Goal: Task Accomplishment & Management: Complete application form

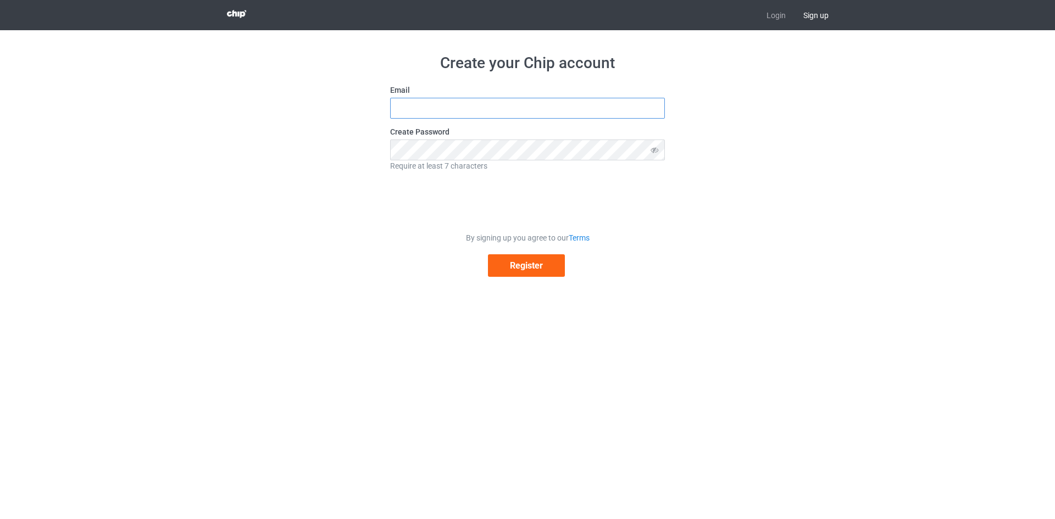
click at [487, 114] on input "text" at bounding box center [527, 108] width 275 height 21
click at [434, 112] on input "kari" at bounding box center [527, 108] width 275 height 21
type input "karim.bznes@gmail.com"
click at [529, 266] on button "Register" at bounding box center [526, 265] width 77 height 23
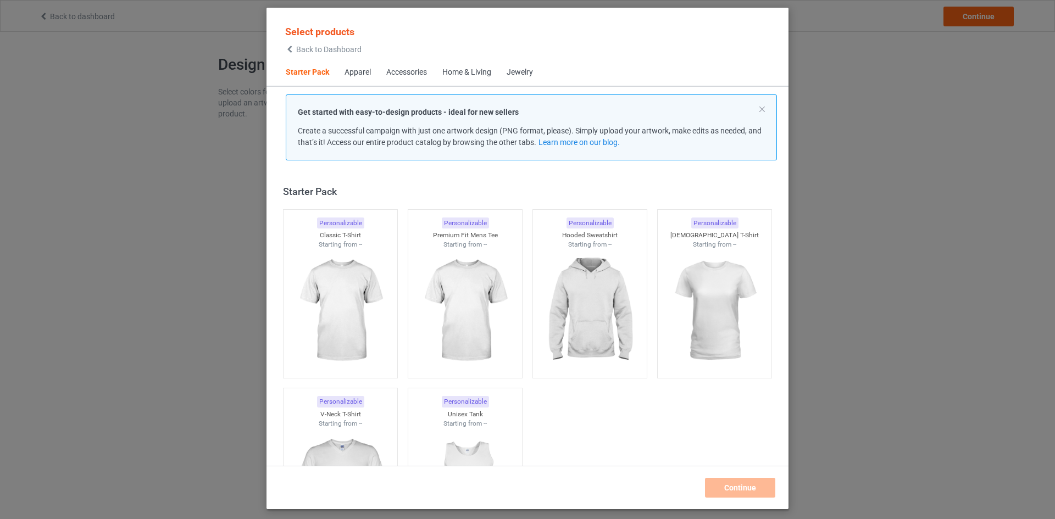
click at [356, 75] on div "Apparel" at bounding box center [357, 72] width 26 height 11
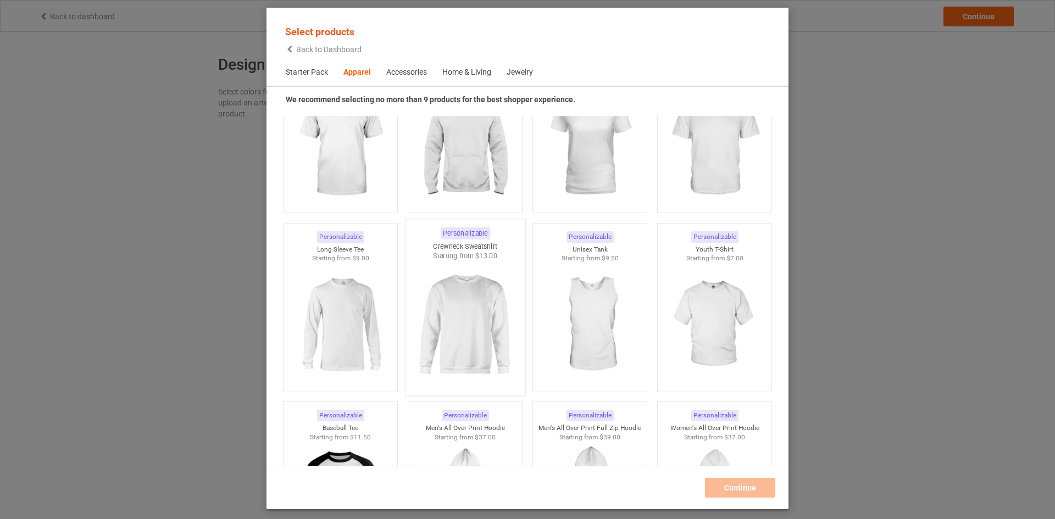
scroll to position [501, 0]
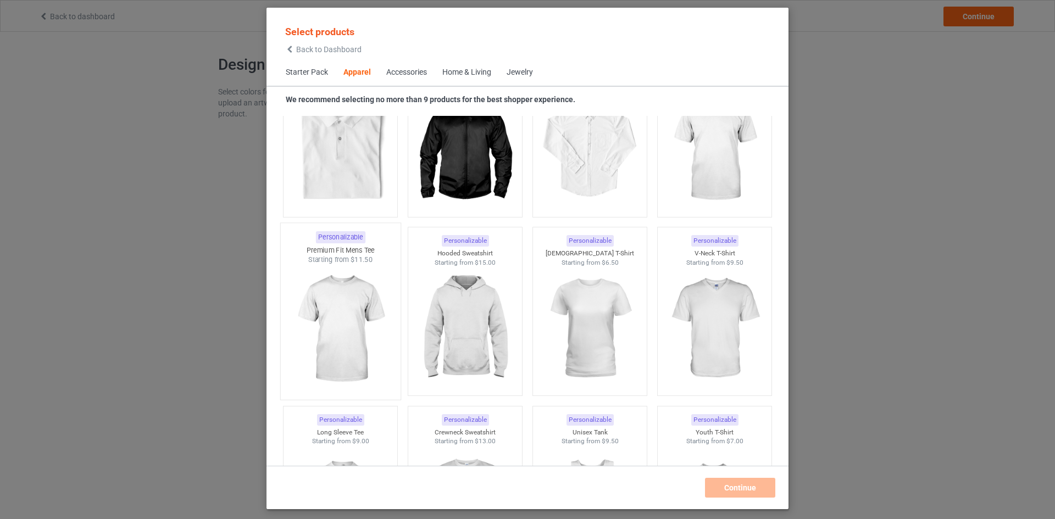
click at [372, 317] on img at bounding box center [339, 329] width 103 height 129
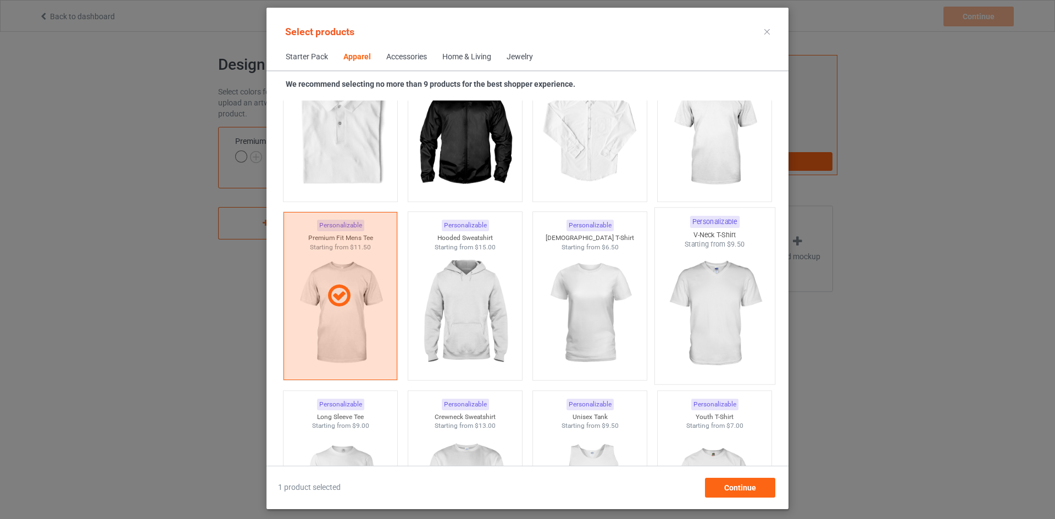
click at [707, 309] on img at bounding box center [713, 313] width 103 height 129
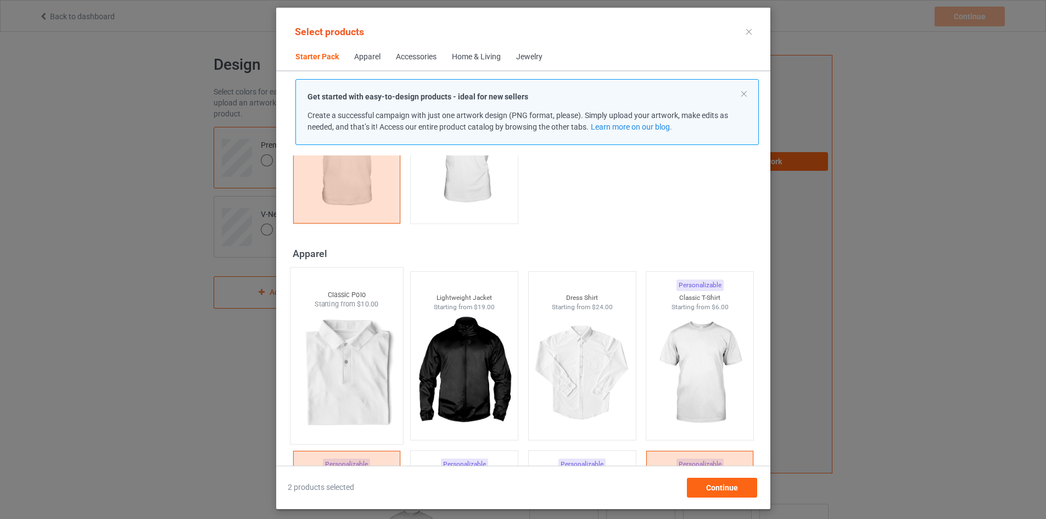
scroll to position [501, 0]
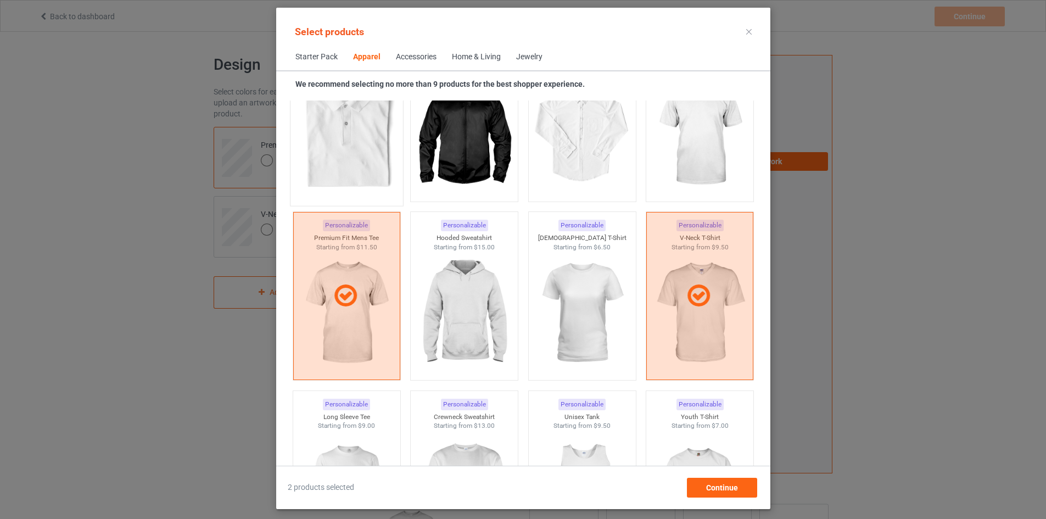
click at [354, 114] on img at bounding box center [346, 135] width 103 height 129
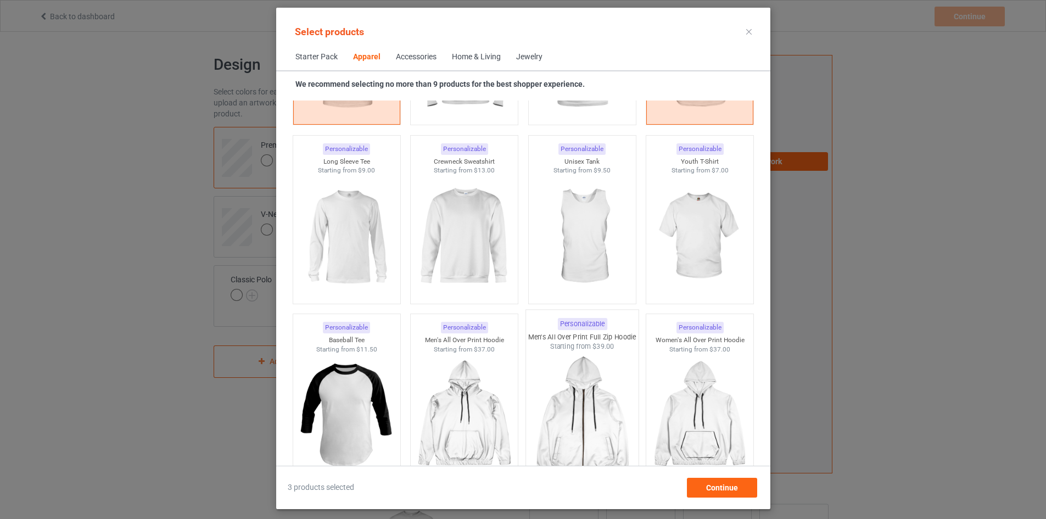
scroll to position [867, 0]
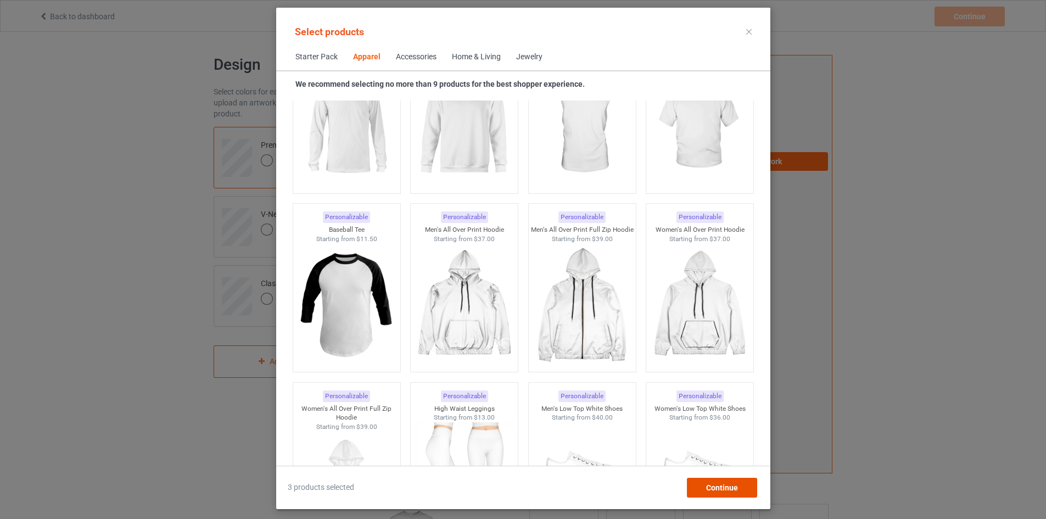
click at [757, 487] on div "Continue" at bounding box center [722, 488] width 70 height 20
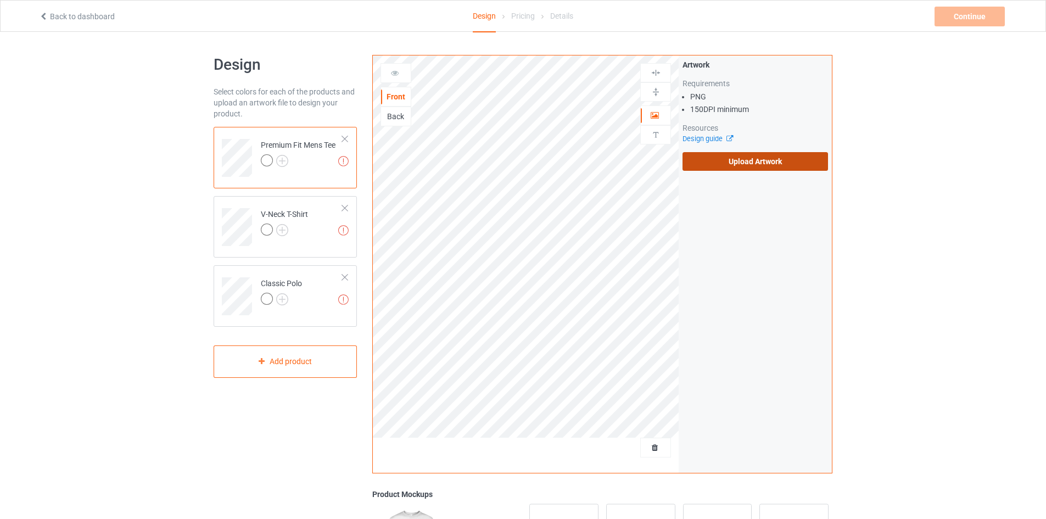
click at [777, 157] on label "Upload Artwork" at bounding box center [756, 161] width 146 height 19
click at [0, 0] on input "Upload Artwork" at bounding box center [0, 0] width 0 height 0
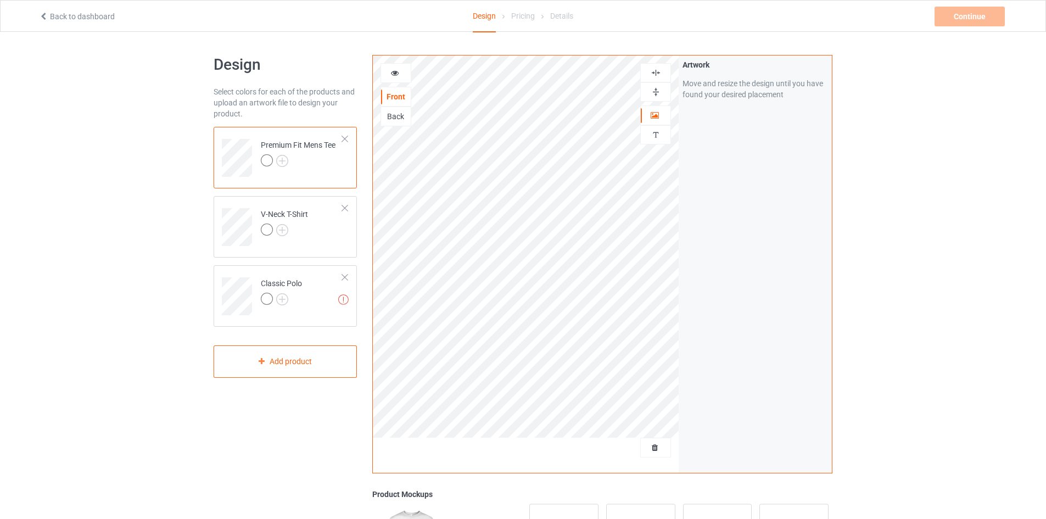
click at [658, 77] on img at bounding box center [656, 73] width 10 height 10
click at [656, 93] on img at bounding box center [656, 92] width 10 height 10
click at [282, 225] on img at bounding box center [282, 230] width 12 height 12
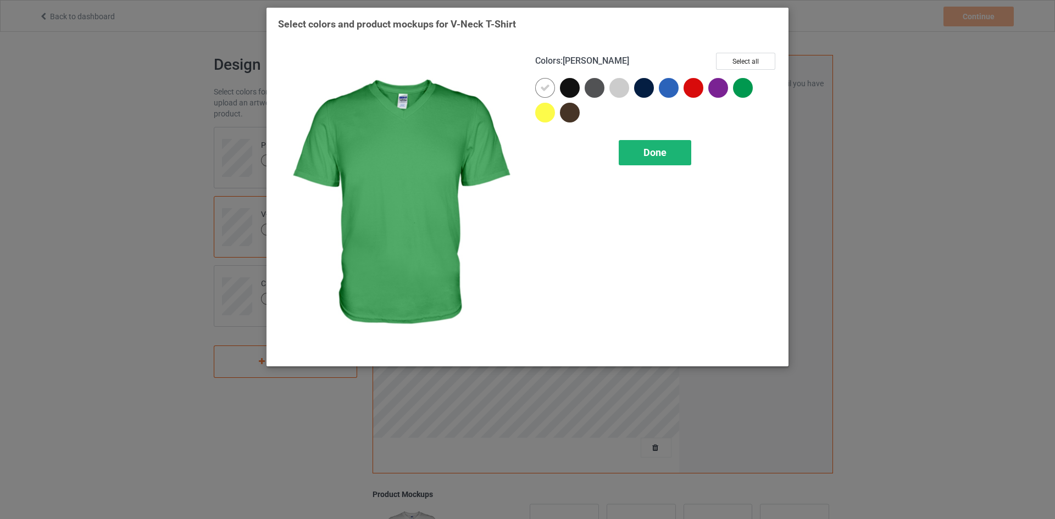
click at [672, 154] on div "Done" at bounding box center [654, 152] width 72 height 25
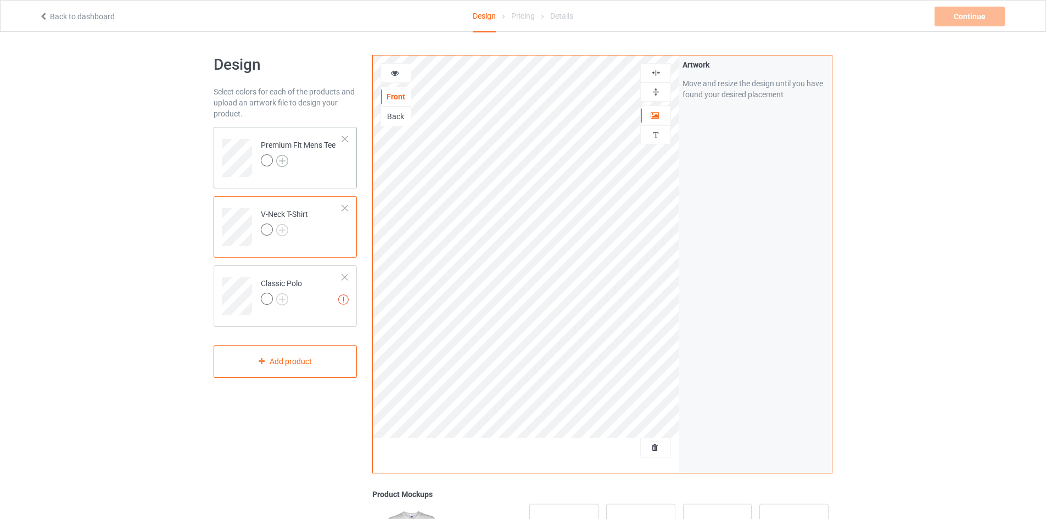
click at [287, 164] on img at bounding box center [282, 161] width 12 height 12
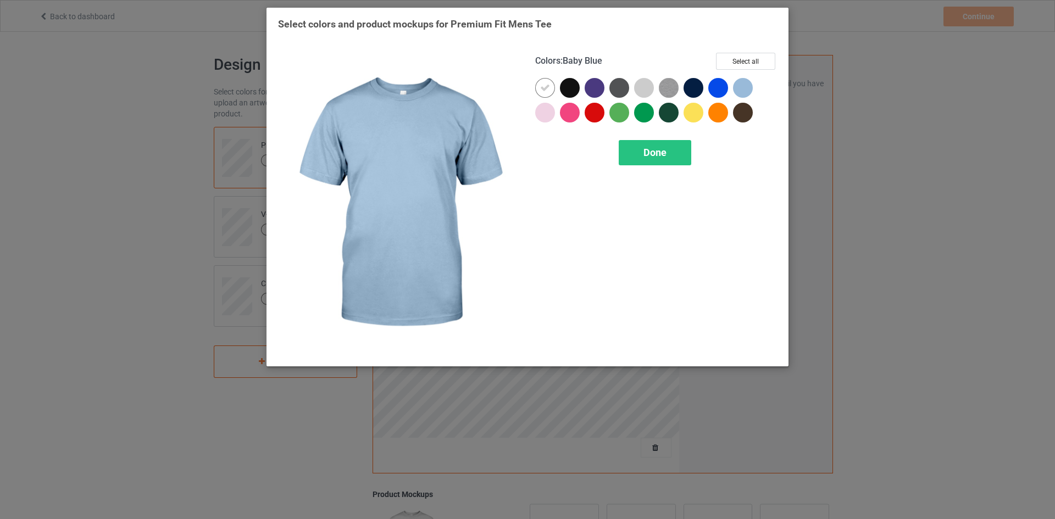
drag, startPoint x: 743, startPoint y: 87, endPoint x: 737, endPoint y: 85, distance: 6.3
click at [737, 85] on div at bounding box center [743, 88] width 20 height 20
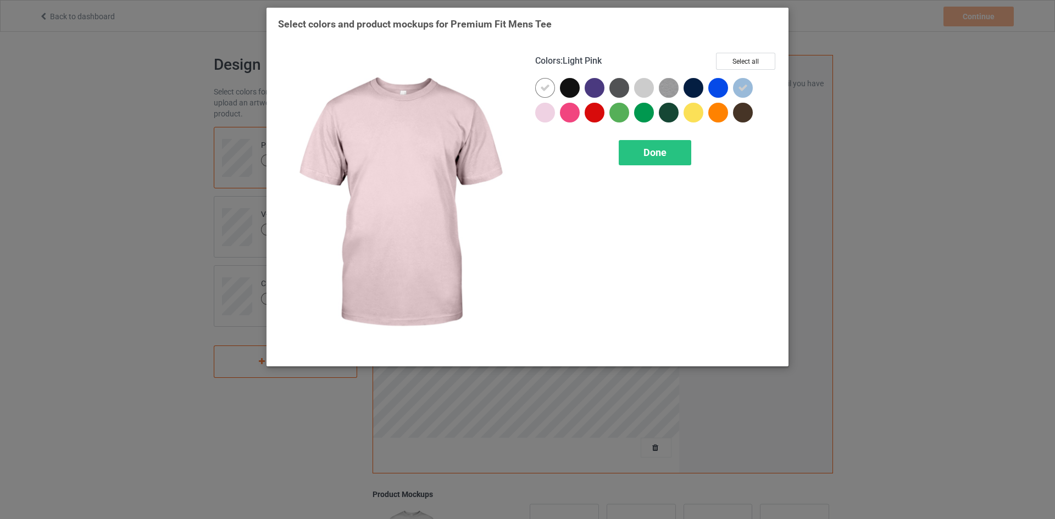
click at [560, 115] on div at bounding box center [656, 102] width 242 height 49
click at [542, 116] on div at bounding box center [545, 113] width 20 height 20
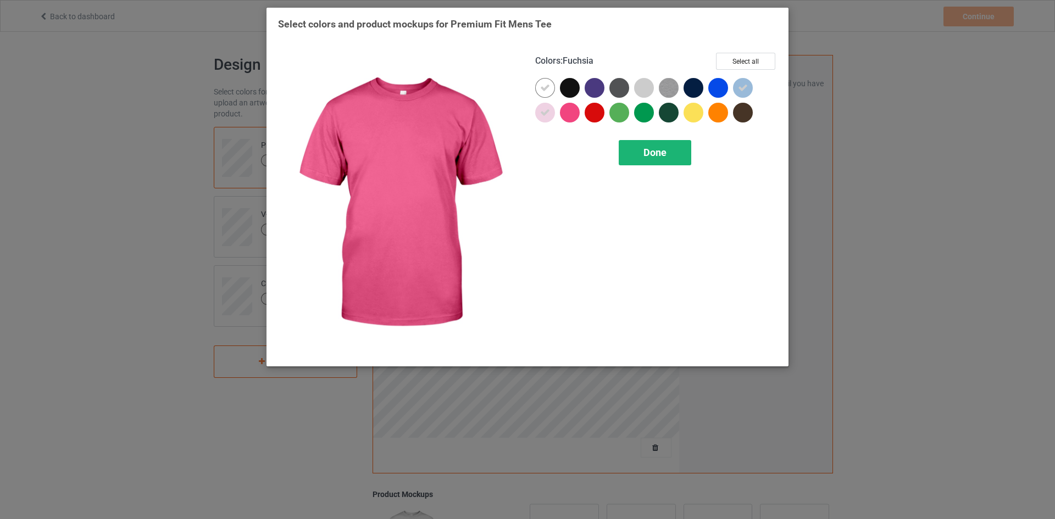
click at [649, 158] on span "Done" at bounding box center [654, 153] width 23 height 12
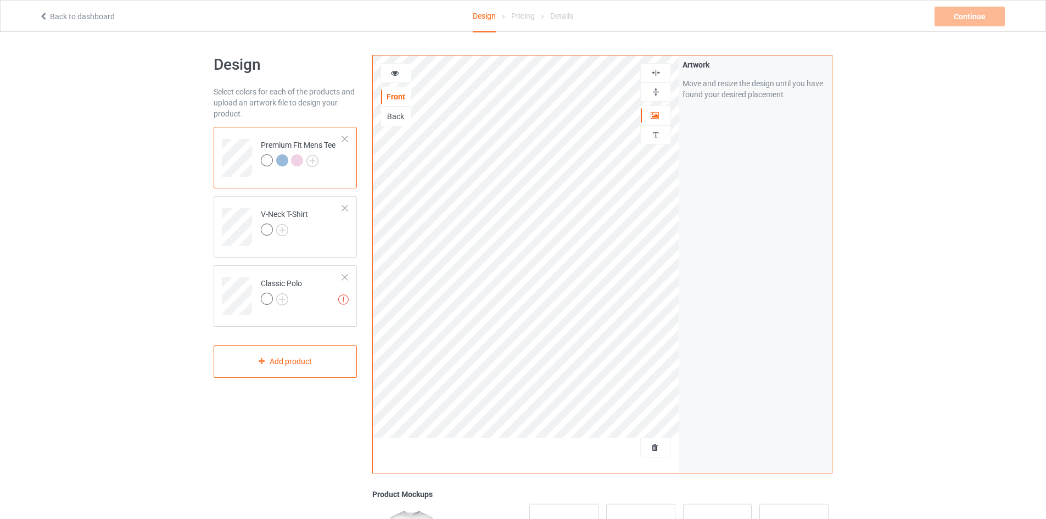
click at [292, 160] on div at bounding box center [297, 160] width 12 height 12
click at [285, 160] on div at bounding box center [282, 160] width 12 height 12
click at [268, 163] on div at bounding box center [267, 160] width 12 height 12
click at [300, 236] on div at bounding box center [284, 231] width 47 height 15
click at [658, 91] on img at bounding box center [656, 92] width 10 height 10
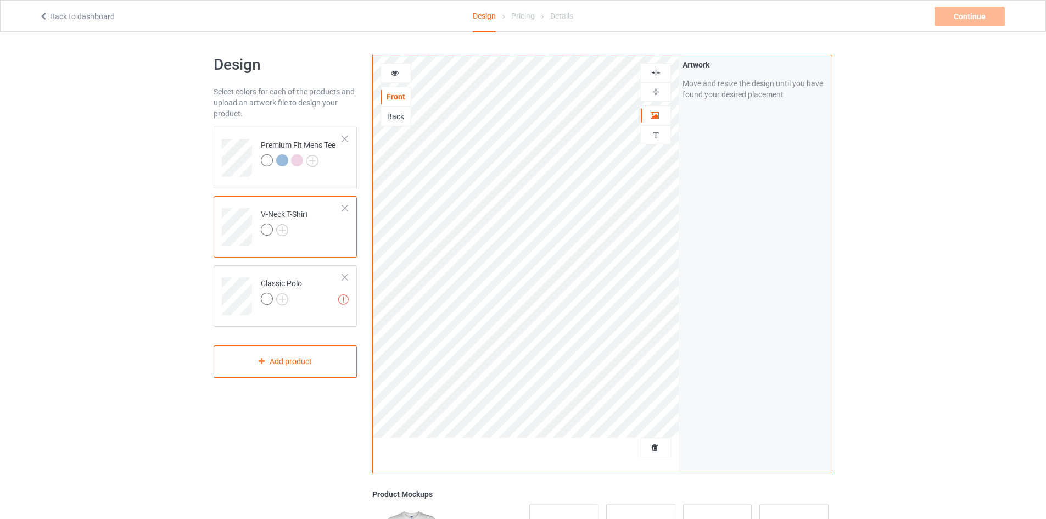
click at [305, 236] on div at bounding box center [284, 231] width 47 height 15
click at [283, 229] on img at bounding box center [282, 230] width 12 height 12
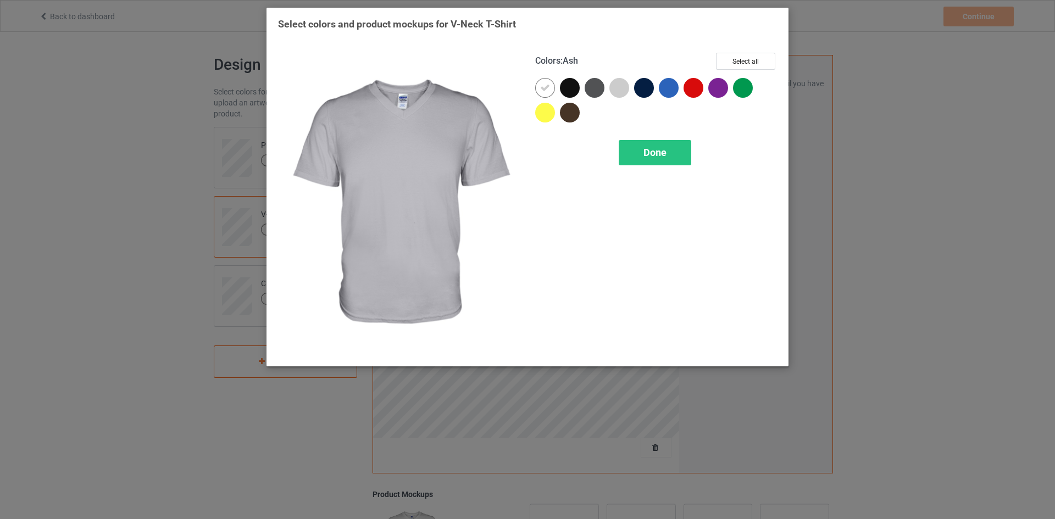
click at [627, 96] on div at bounding box center [621, 90] width 25 height 25
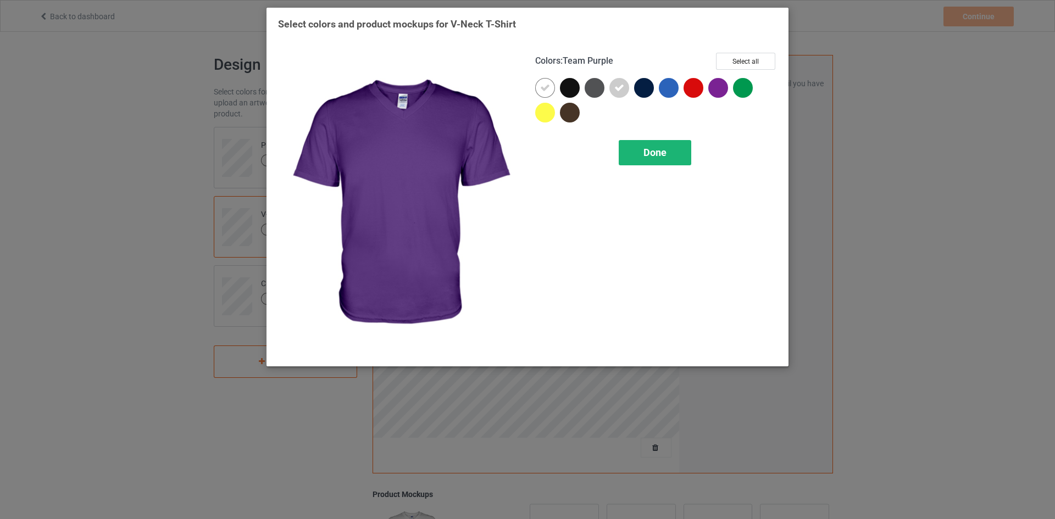
click at [641, 146] on div "Done" at bounding box center [654, 152] width 72 height 25
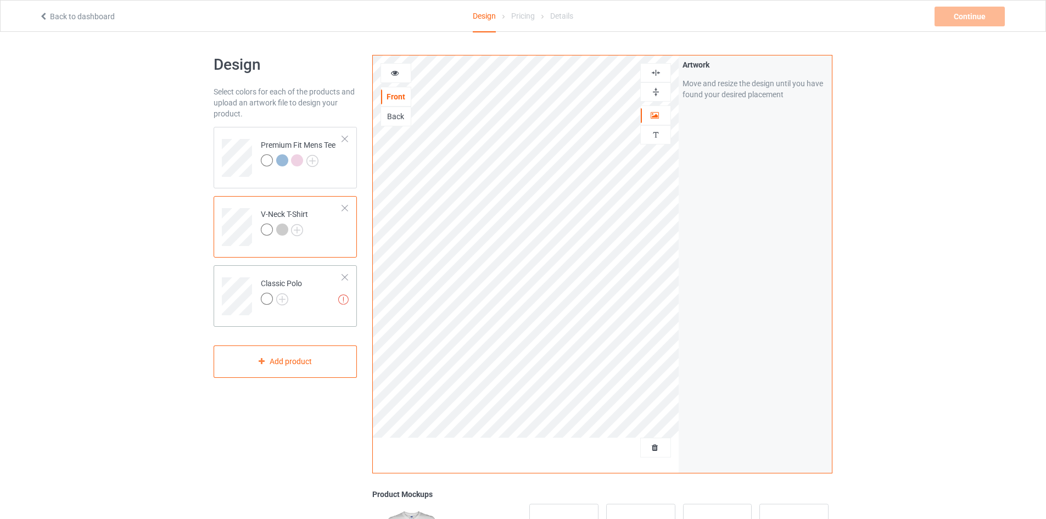
click at [294, 293] on div at bounding box center [281, 300] width 41 height 15
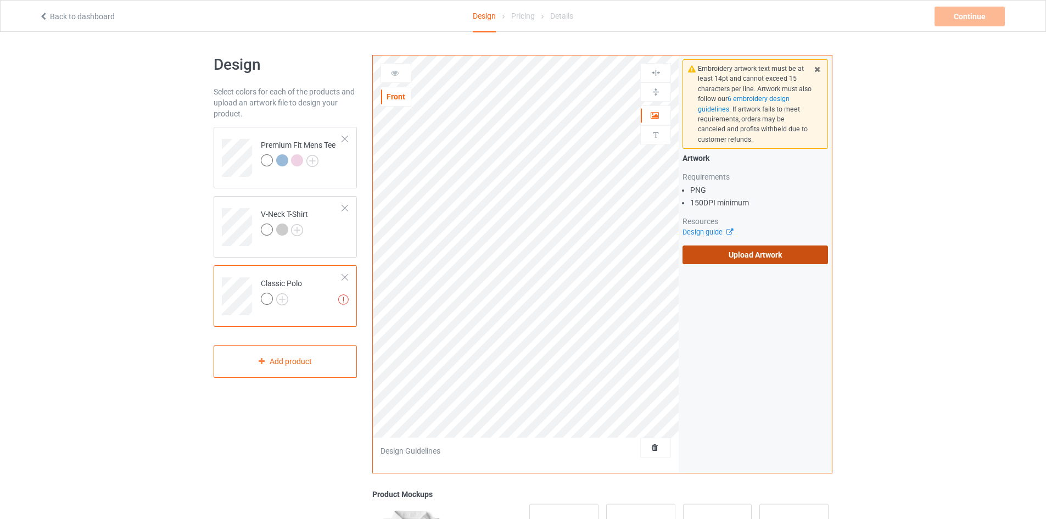
click at [701, 249] on label "Upload Artwork" at bounding box center [756, 255] width 146 height 19
click at [0, 0] on input "Upload Artwork" at bounding box center [0, 0] width 0 height 0
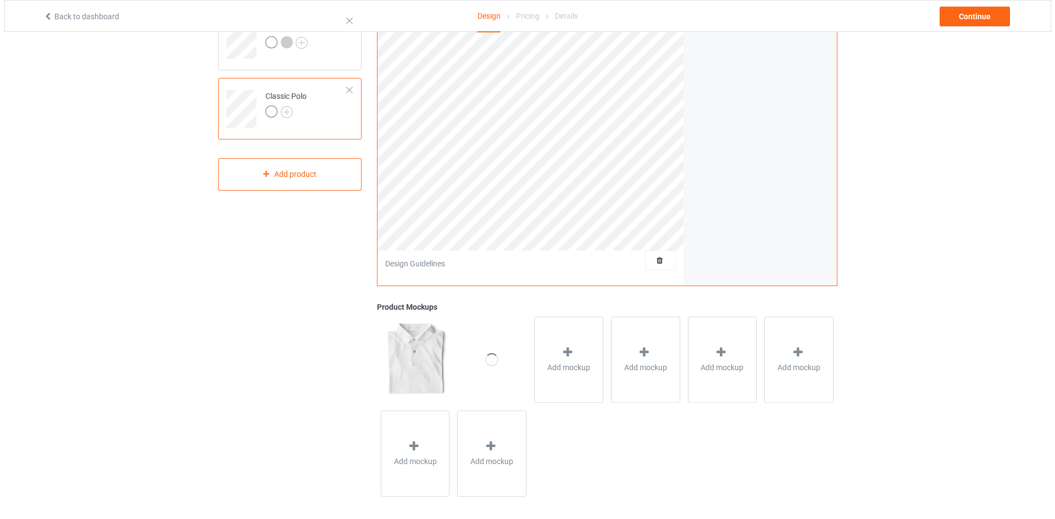
scroll to position [193, 0]
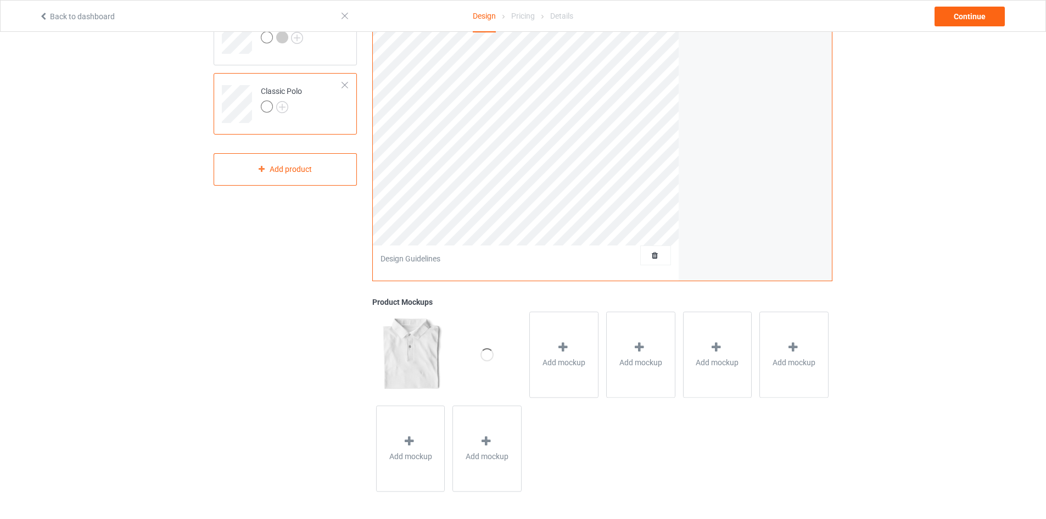
click at [583, 426] on div "Add mockup Add mockup Add mockup Add mockup Add mockup Add mockup" at bounding box center [602, 402] width 460 height 188
click at [554, 331] on div "Add mockup" at bounding box center [563, 354] width 69 height 86
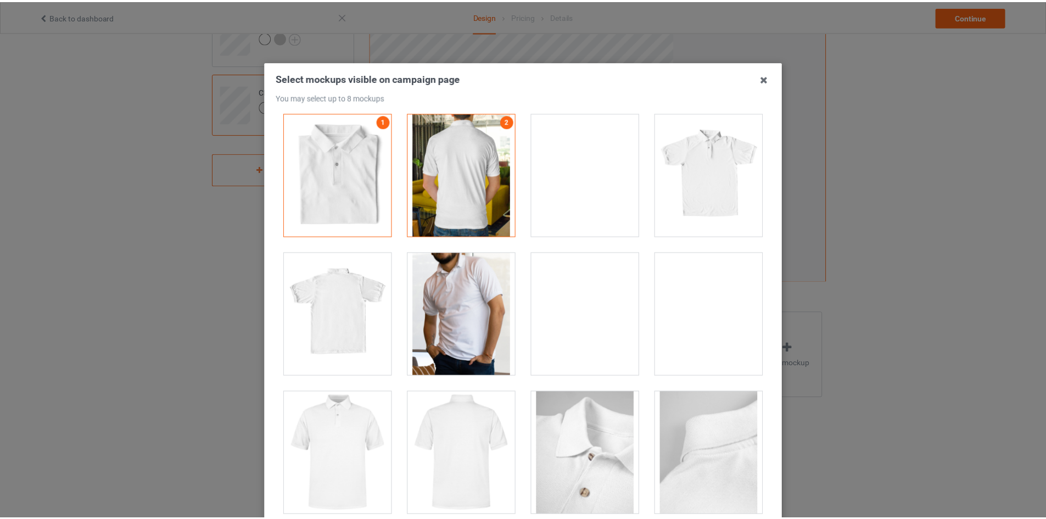
scroll to position [0, 0]
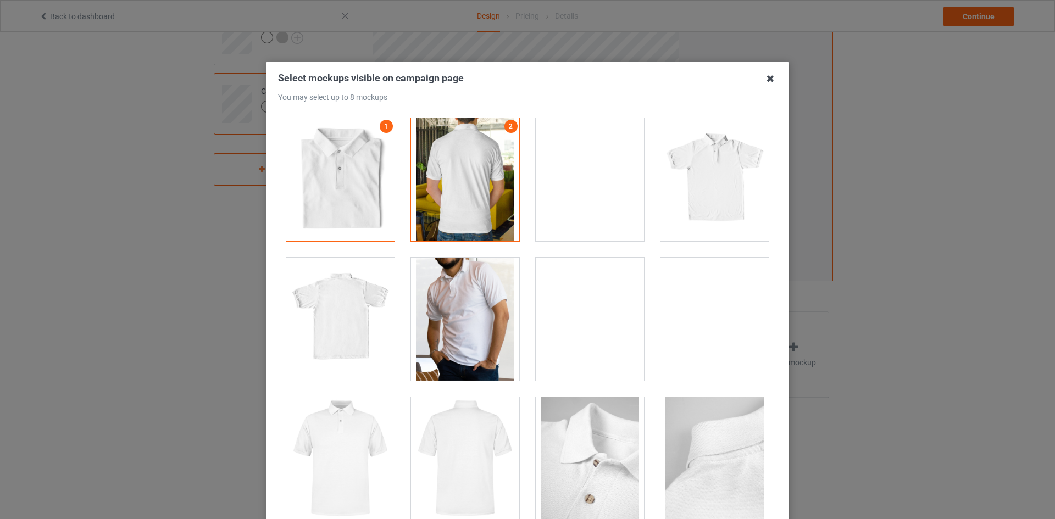
click at [769, 80] on icon at bounding box center [770, 79] width 18 height 18
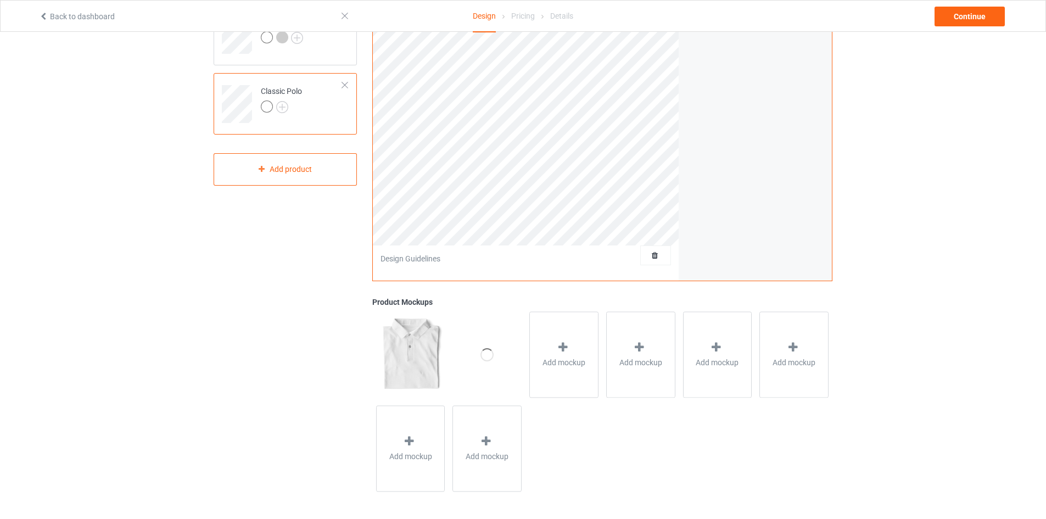
click at [617, 422] on div "Add mockup Add mockup Add mockup Add mockup Add mockup Add mockup" at bounding box center [602, 402] width 460 height 188
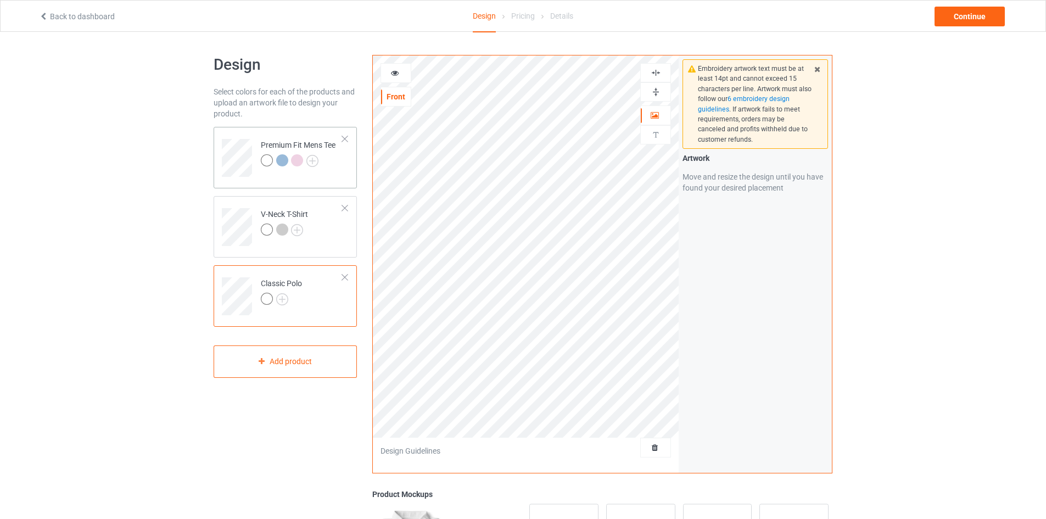
click at [300, 151] on div "Premium Fit Mens Tee" at bounding box center [298, 153] width 75 height 26
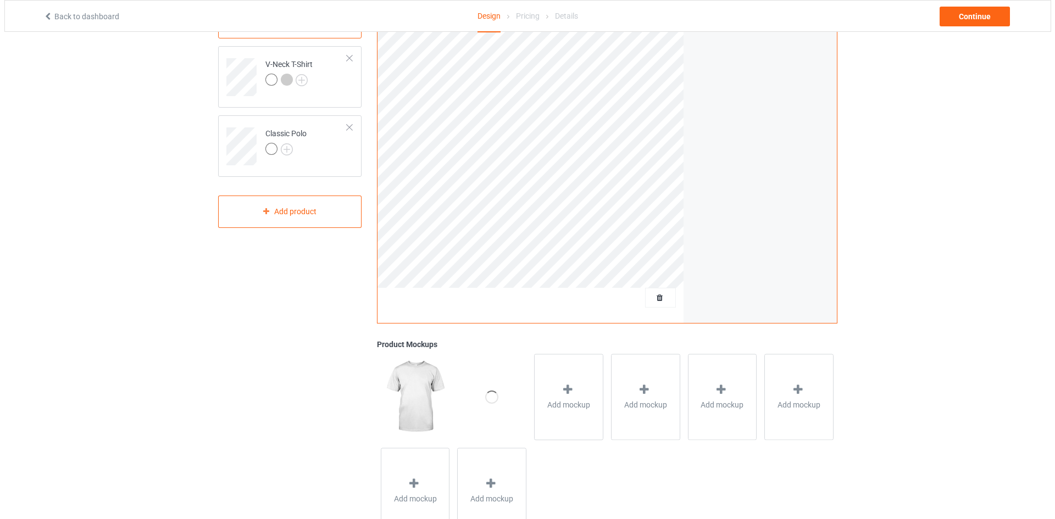
scroll to position [193, 0]
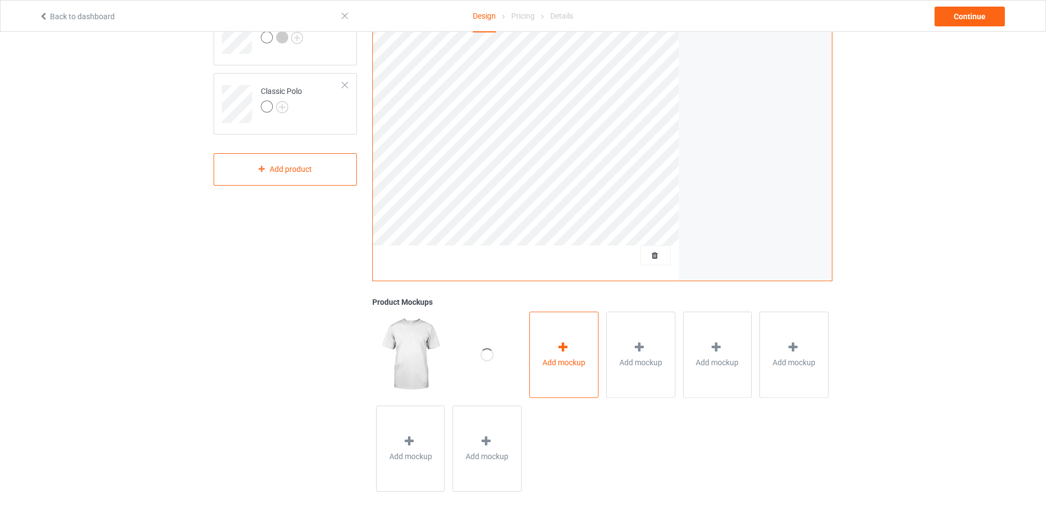
click at [571, 349] on div at bounding box center [563, 349] width 15 height 16
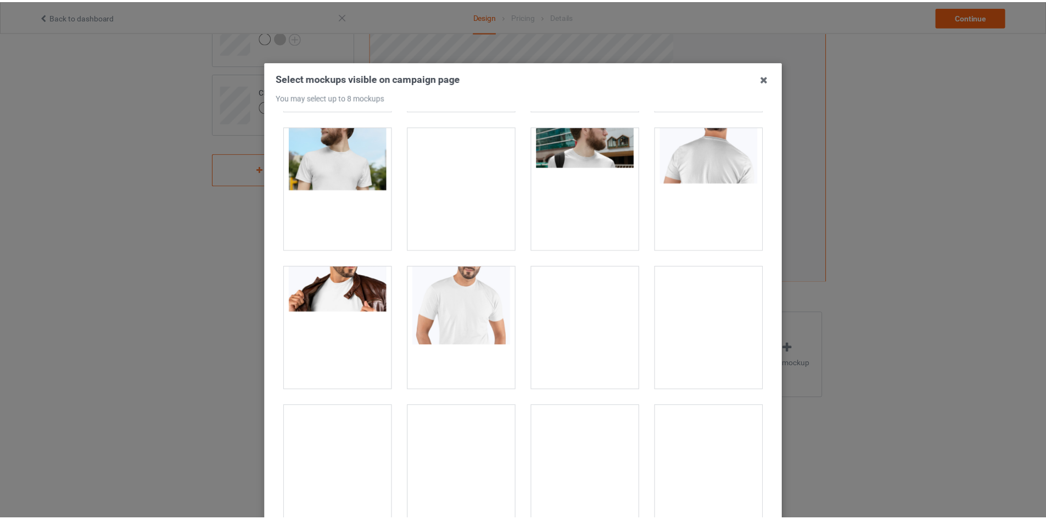
scroll to position [0, 0]
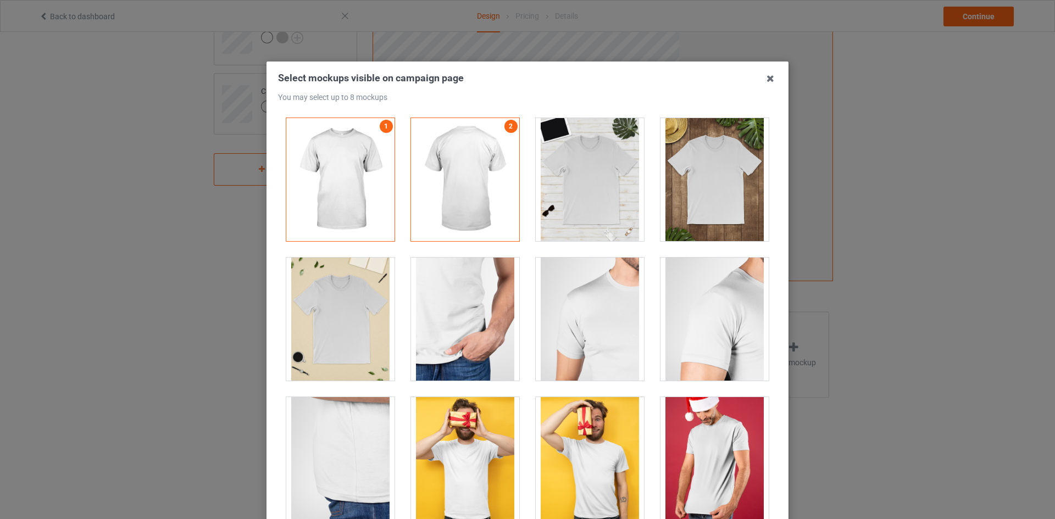
click at [606, 151] on div at bounding box center [589, 179] width 108 height 123
click at [766, 70] on icon at bounding box center [770, 79] width 18 height 18
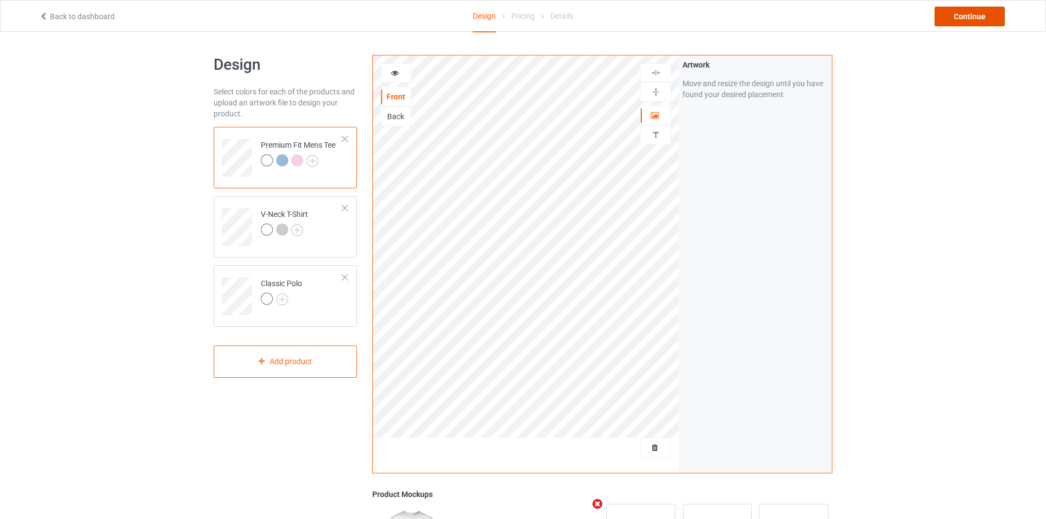
click at [986, 10] on div "Continue" at bounding box center [970, 17] width 70 height 20
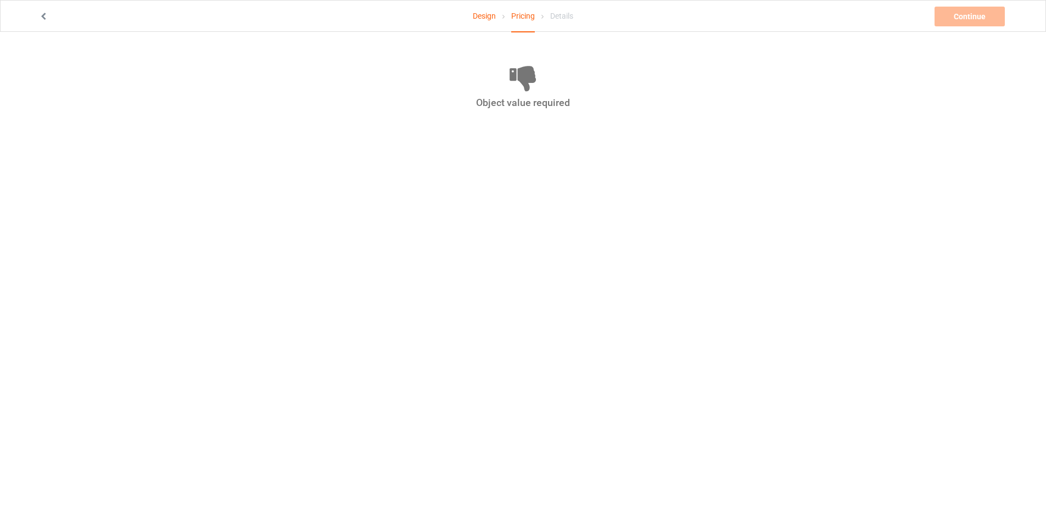
click at [479, 88] on icon at bounding box center [523, 78] width 604 height 30
drag, startPoint x: 506, startPoint y: 88, endPoint x: 583, endPoint y: 100, distance: 77.8
click at [583, 100] on div "Object value required" at bounding box center [523, 86] width 604 height 46
click at [583, 100] on div "Object value required" at bounding box center [523, 102] width 604 height 13
click at [496, 11] on div "Design Pricing Details" at bounding box center [523, 17] width 101 height 32
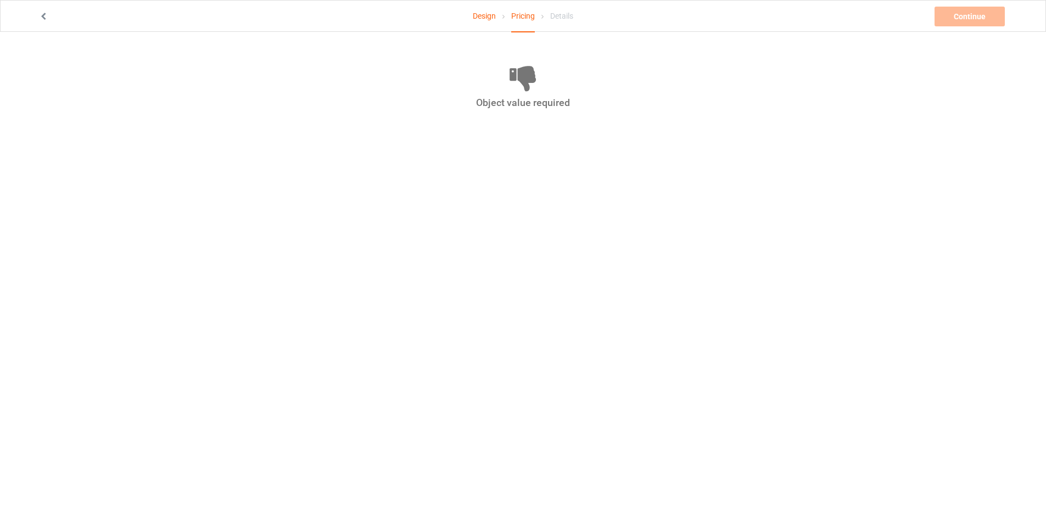
click at [46, 16] on icon at bounding box center [43, 15] width 9 height 8
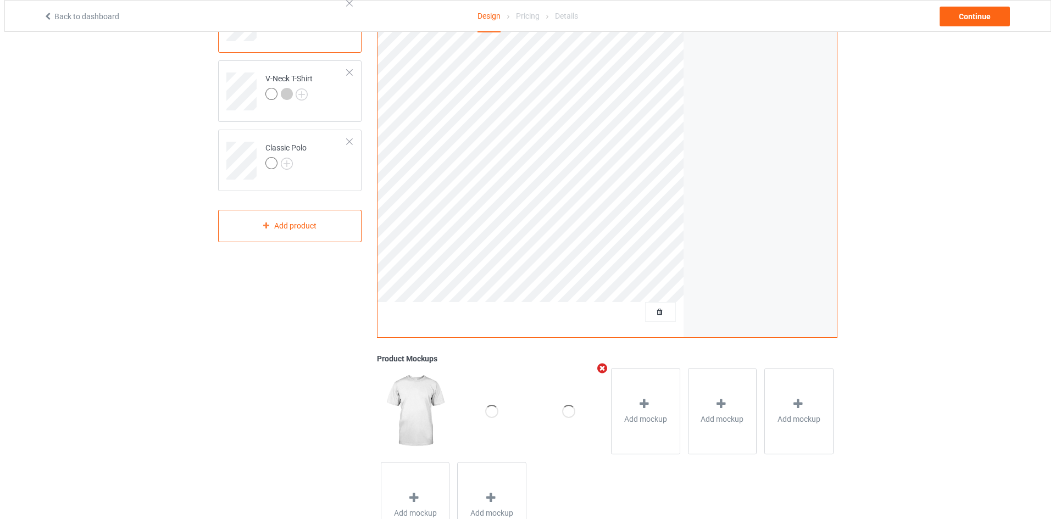
scroll to position [101, 0]
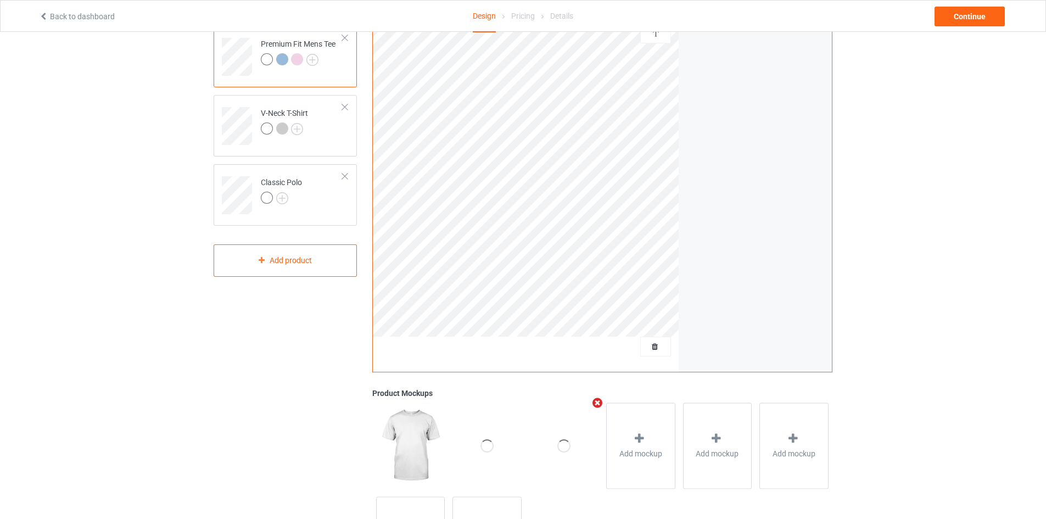
click at [598, 399] on icon "Remove mockup" at bounding box center [598, 403] width 14 height 12
drag, startPoint x: 475, startPoint y: 424, endPoint x: 481, endPoint y: 419, distance: 8.2
click at [476, 425] on div at bounding box center [487, 446] width 69 height 86
click at [985, 3] on div "Back to dashboard Design Pricing Details Continue" at bounding box center [523, 16] width 984 height 31
click at [962, 29] on div "Back to dashboard Design Pricing Details Continue" at bounding box center [523, 16] width 984 height 31
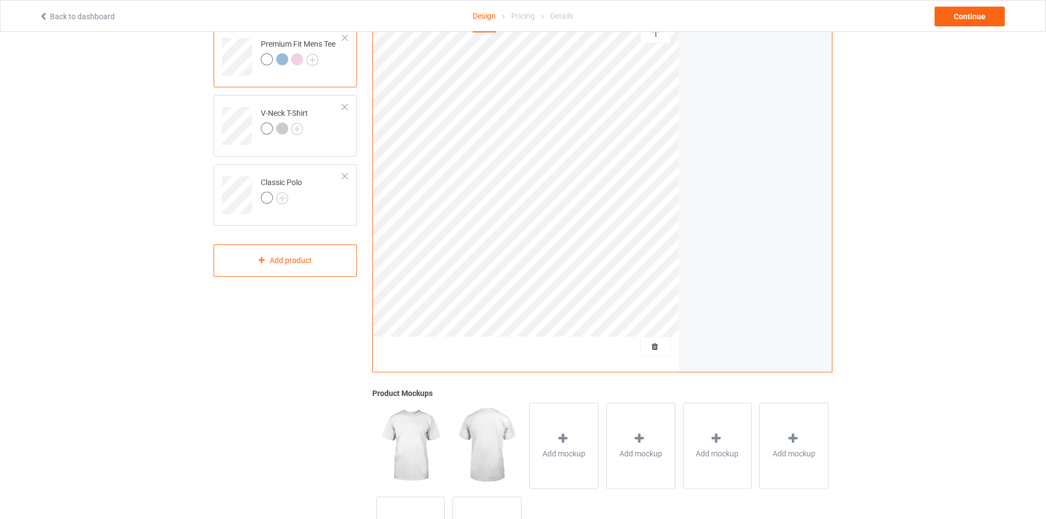
click at [493, 427] on img at bounding box center [487, 446] width 69 height 86
click at [500, 437] on img at bounding box center [487, 446] width 69 height 86
click at [516, 437] on img at bounding box center [487, 446] width 69 height 86
click at [541, 425] on div "Add mockup" at bounding box center [563, 446] width 69 height 86
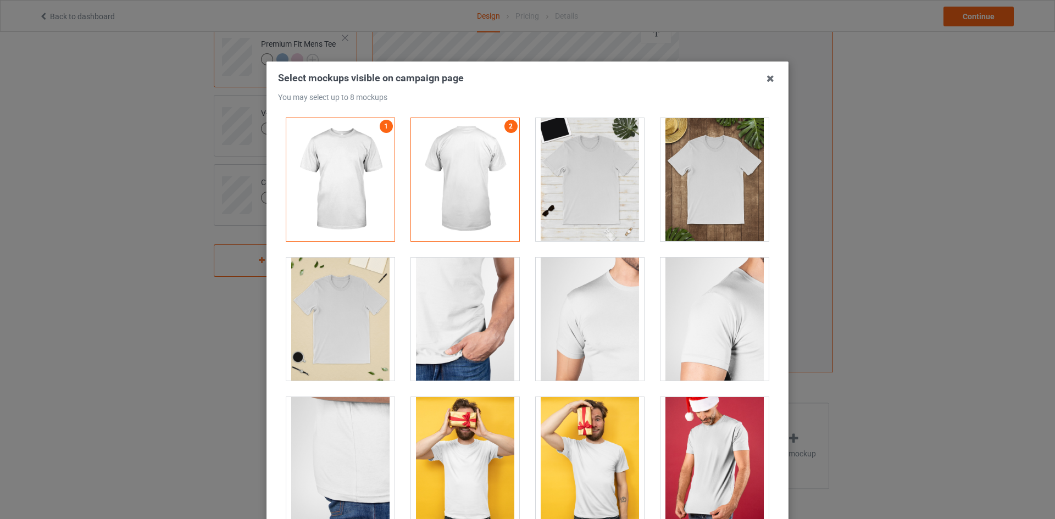
click at [594, 197] on div at bounding box center [589, 179] width 108 height 123
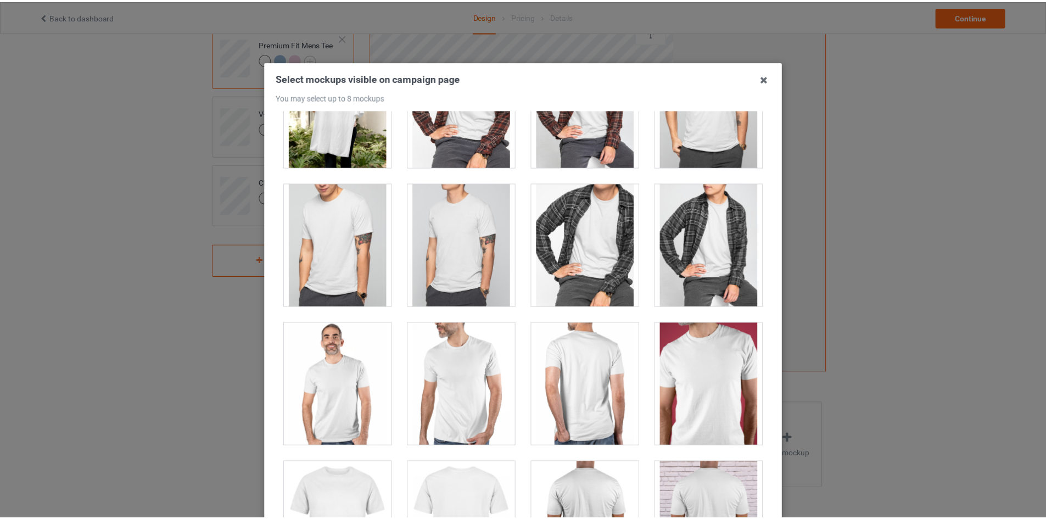
scroll to position [1922, 0]
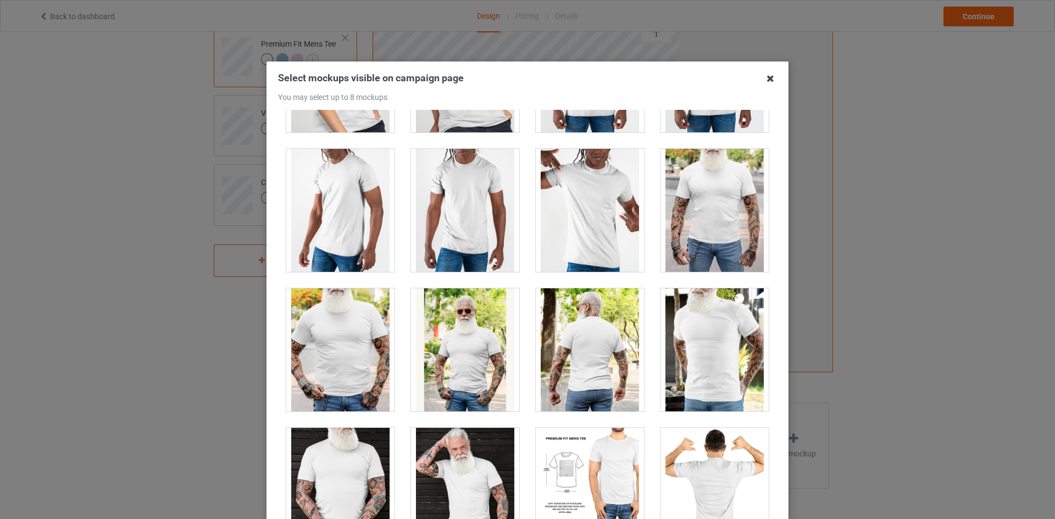
click at [765, 82] on icon at bounding box center [770, 79] width 18 height 18
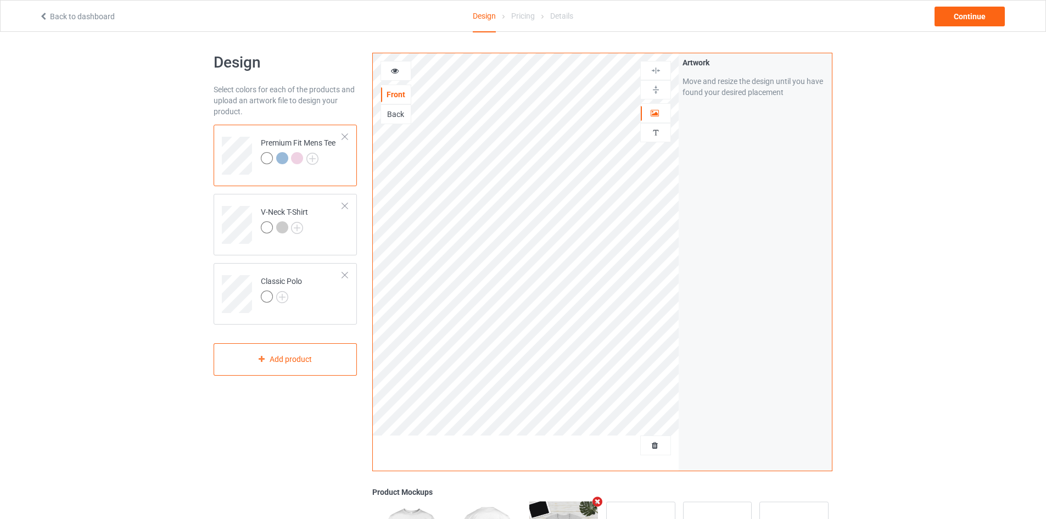
scroll to position [0, 0]
click at [966, 26] on div "Back to dashboard Design Pricing Details Continue" at bounding box center [523, 16] width 984 height 31
click at [966, 23] on div "Continue" at bounding box center [970, 17] width 70 height 20
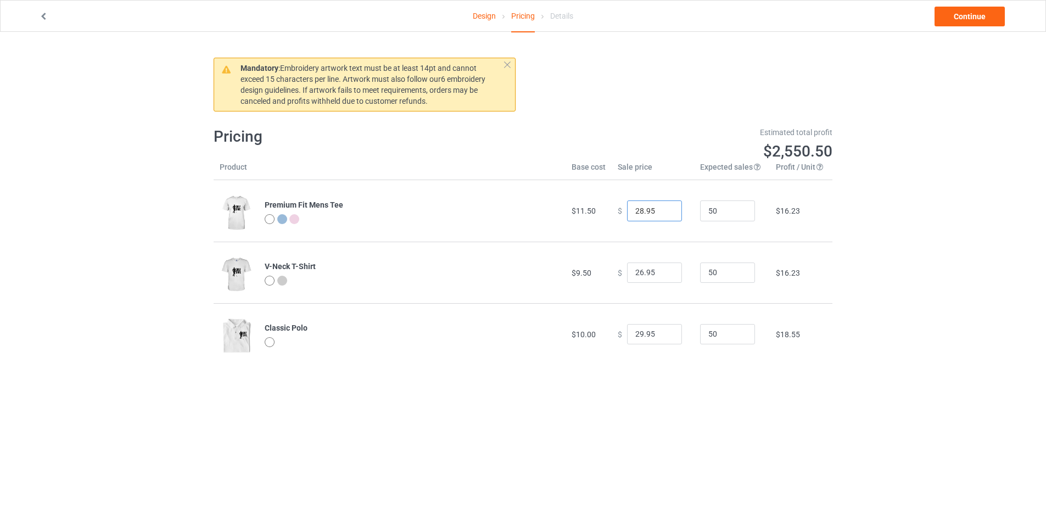
click at [636, 215] on input "28.95" at bounding box center [654, 210] width 55 height 21
type input "23.99"
click at [973, 7] on link "Continue" at bounding box center [970, 17] width 70 height 20
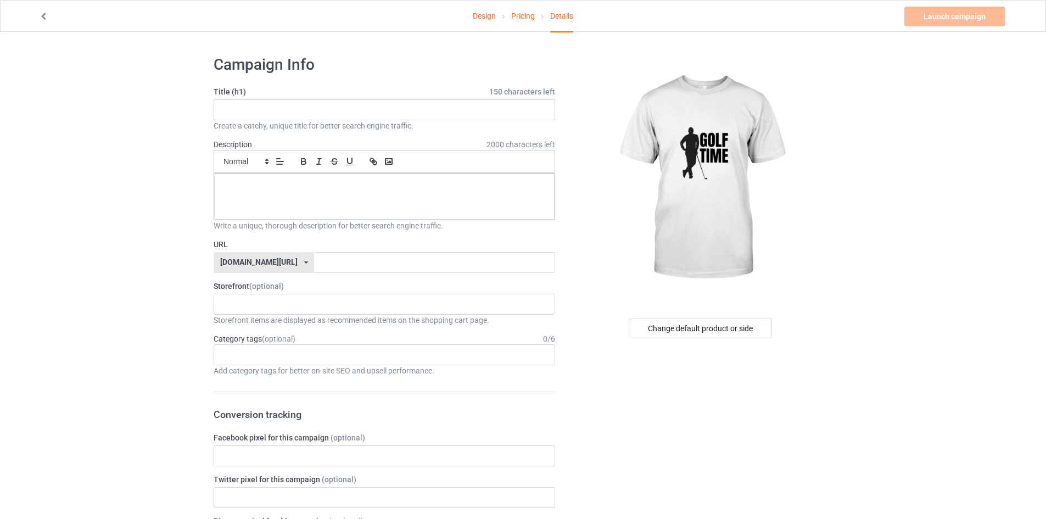
click at [332, 96] on label "Title (h1) 150 characters left" at bounding box center [385, 91] width 342 height 11
click at [332, 111] on input "text" at bounding box center [385, 109] width 342 height 21
type input "Golf Time"
click at [367, 190] on p at bounding box center [384, 186] width 323 height 10
click at [316, 253] on input "text" at bounding box center [434, 262] width 241 height 21
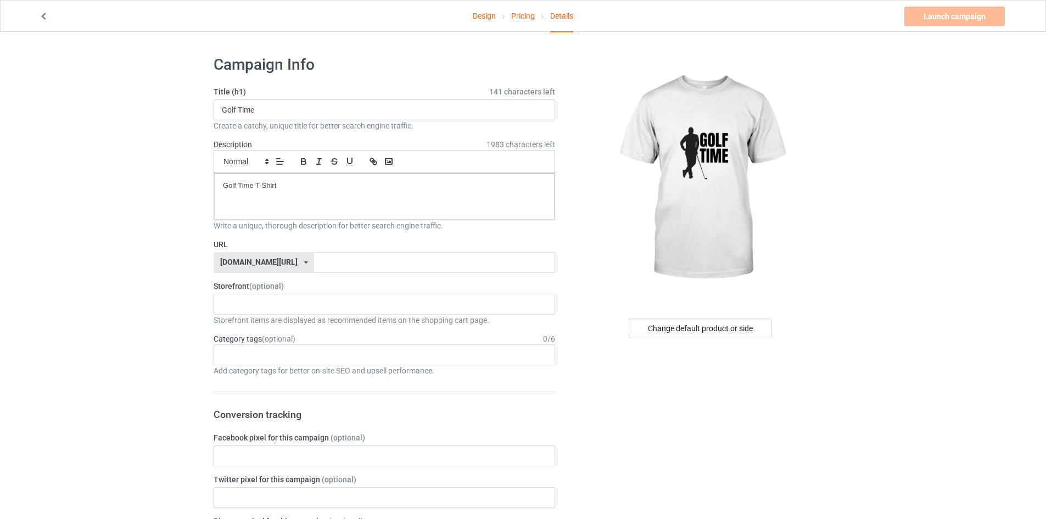
click at [271, 265] on div "[DOMAIN_NAME][URL] [DOMAIN_NAME][URL] 587d0d41cee36fd012c64a69" at bounding box center [264, 262] width 101 height 21
click at [267, 281] on div "[DOMAIN_NAME][URL]" at bounding box center [263, 284] width 99 height 20
click at [354, 261] on input "text" at bounding box center [434, 262] width 241 height 21
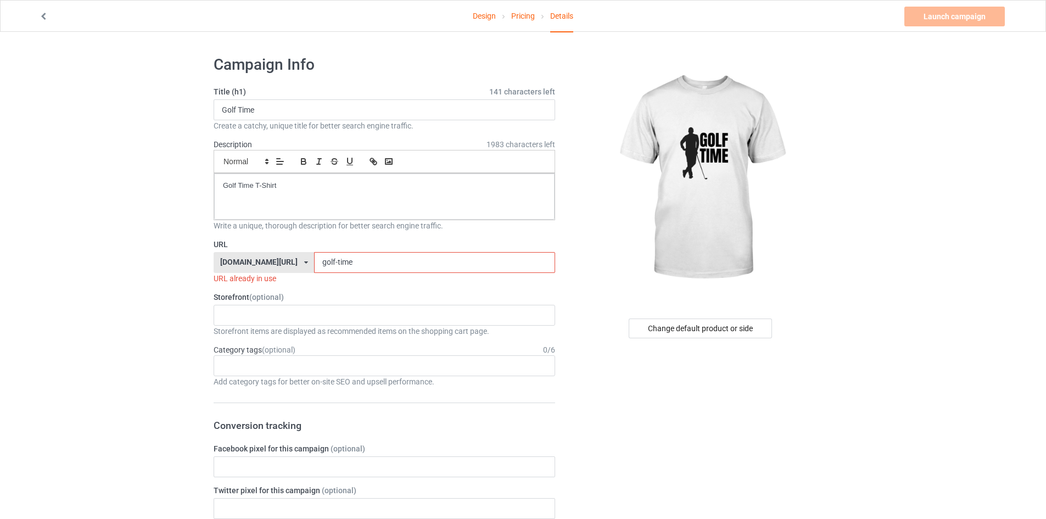
click at [391, 261] on input "golf-time" at bounding box center [434, 262] width 241 height 21
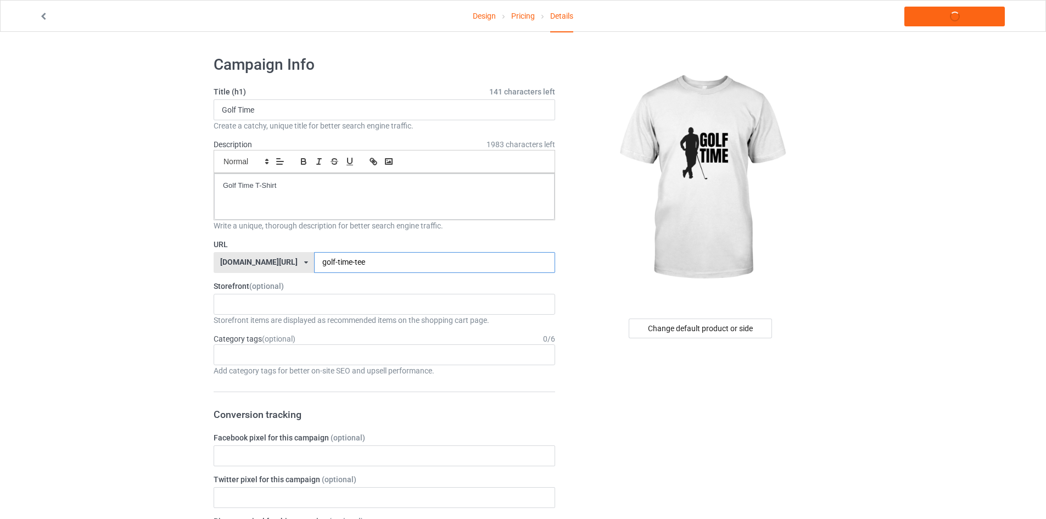
type input "golf-time-tee"
click at [299, 363] on div "Age > [DEMOGRAPHIC_DATA] > 1 Age > [DEMOGRAPHIC_DATA] Months > 1 Month Age > [D…" at bounding box center [385, 354] width 342 height 21
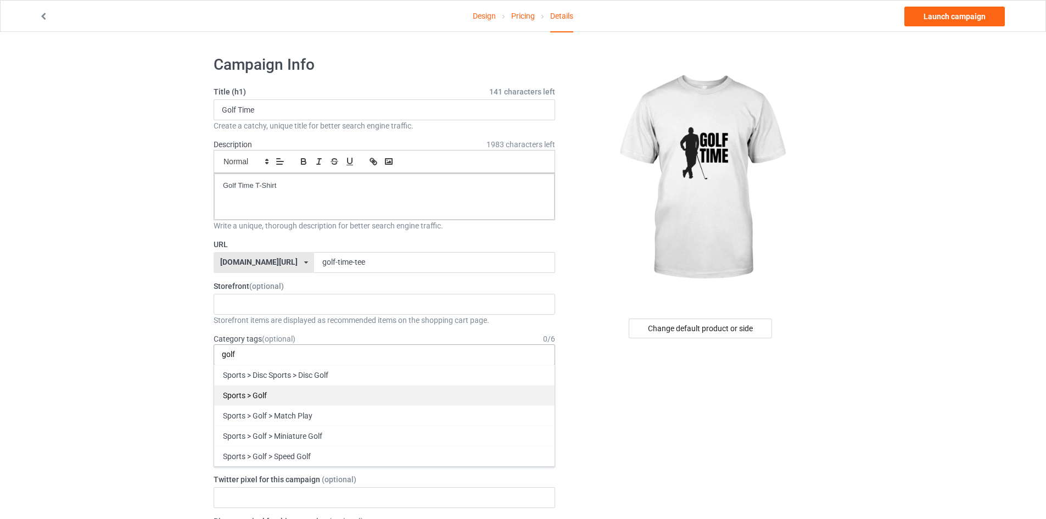
type input "golf"
click at [267, 398] on div "Sports > Golf" at bounding box center [384, 395] width 341 height 20
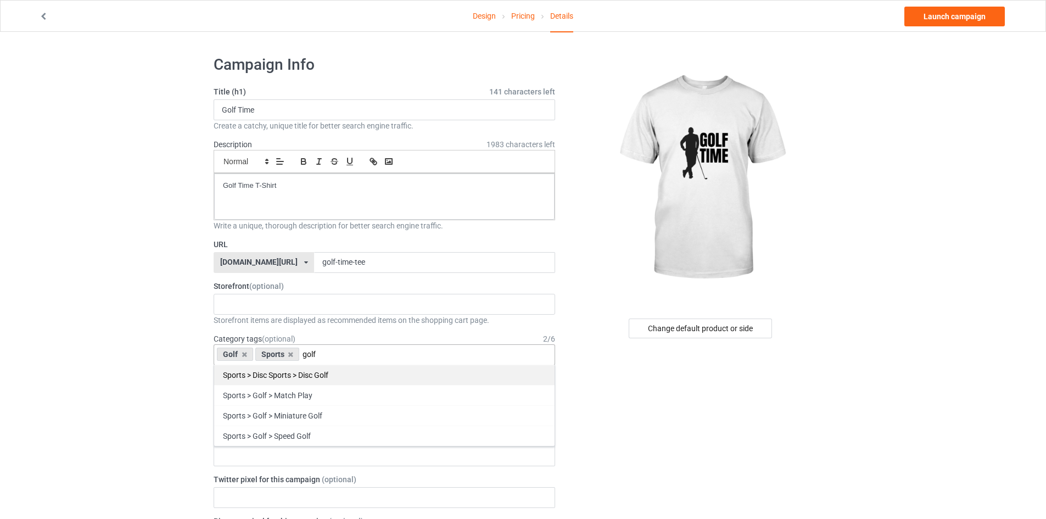
type input "golf"
click at [323, 370] on div "Sports > Disc Sports > Disc Golf" at bounding box center [384, 375] width 341 height 20
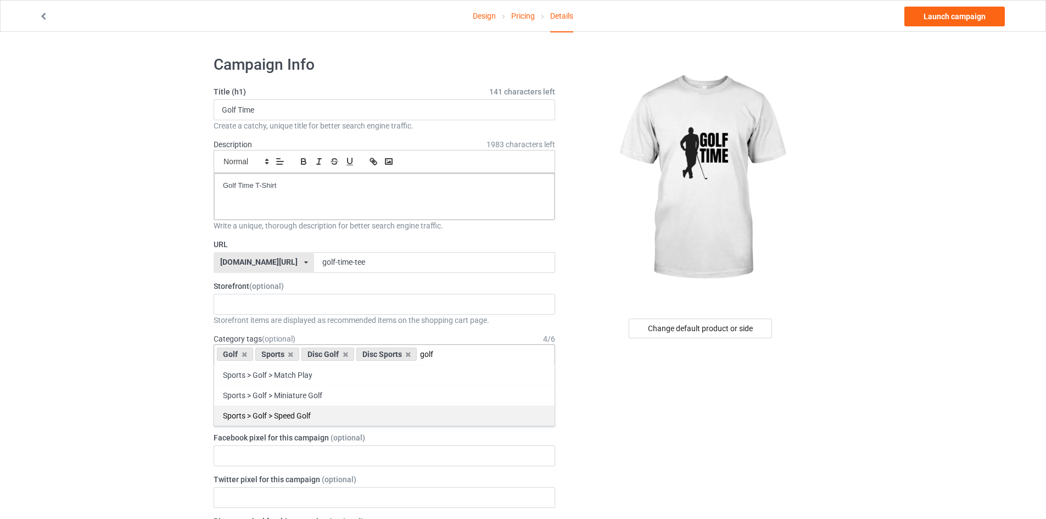
type input "golf"
click at [331, 415] on div "Sports > Golf > Speed Golf" at bounding box center [384, 415] width 341 height 20
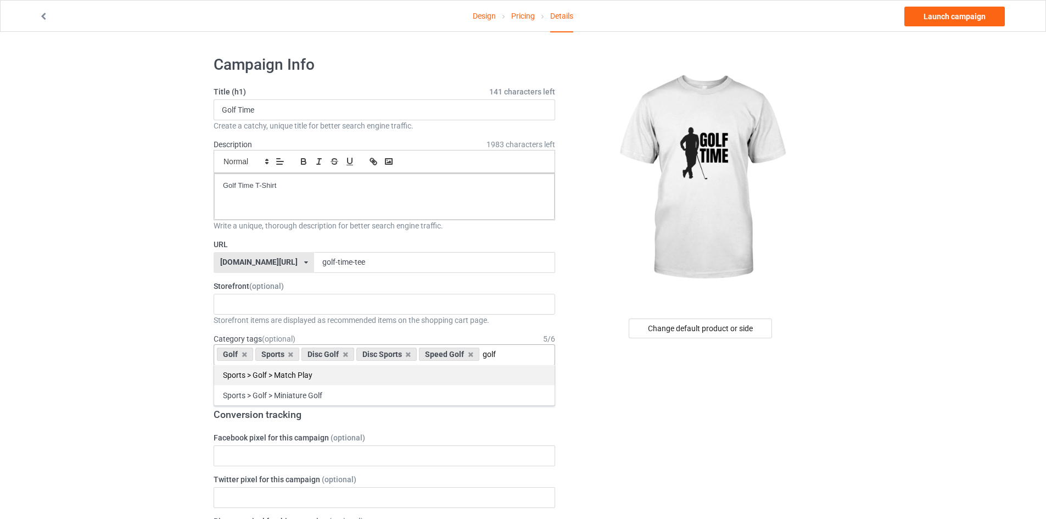
type input "golf"
click at [299, 375] on div "Sports > Golf > Match Play" at bounding box center [384, 375] width 341 height 20
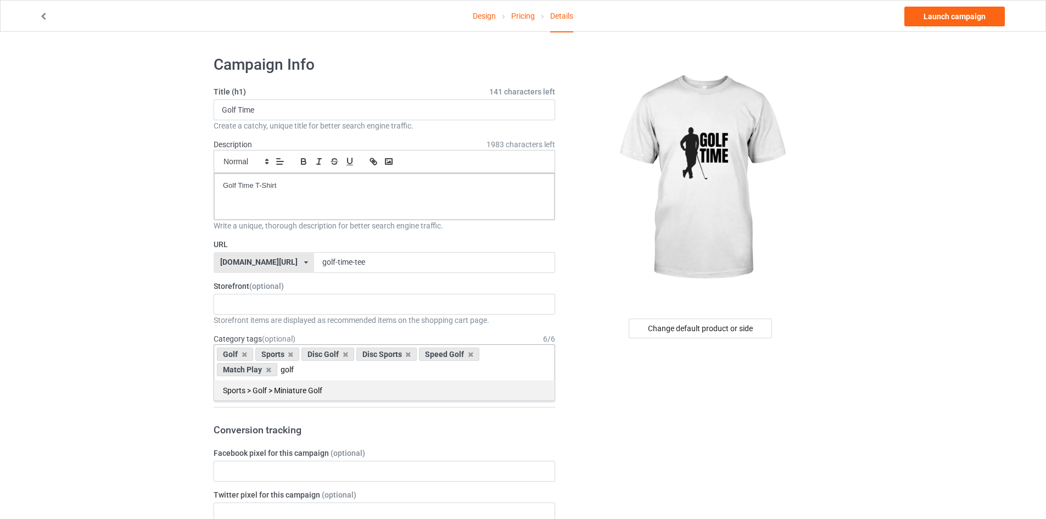
type input "golf"
click at [289, 396] on div "Sports > Golf > Miniature Golf" at bounding box center [384, 390] width 341 height 20
click at [408, 352] on icon at bounding box center [407, 354] width 5 height 7
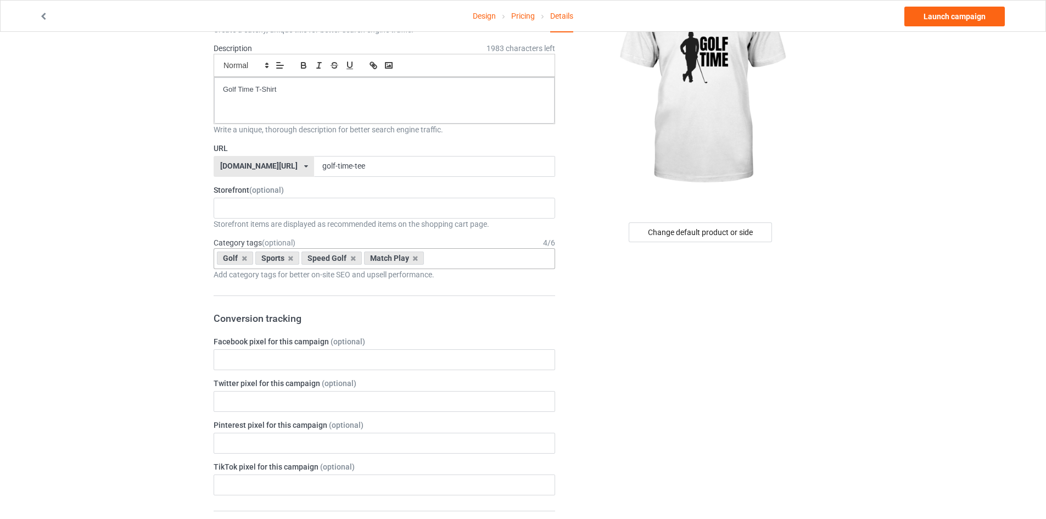
scroll to position [183, 0]
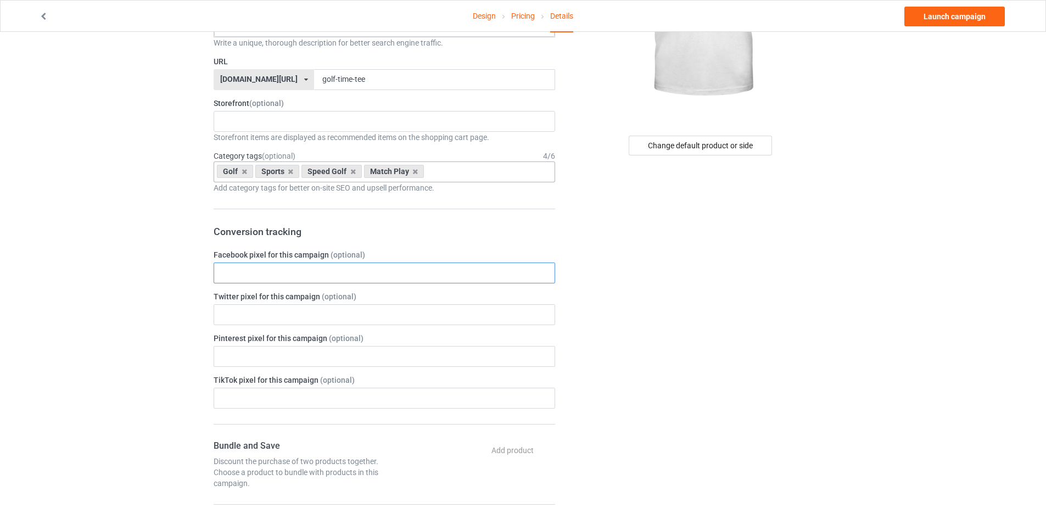
click at [248, 267] on input "text" at bounding box center [385, 273] width 342 height 21
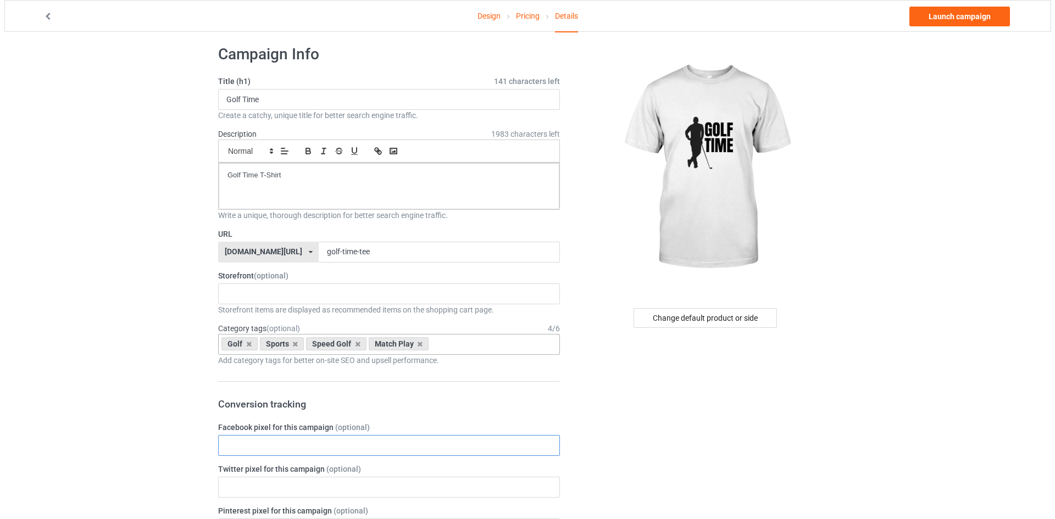
scroll to position [0, 0]
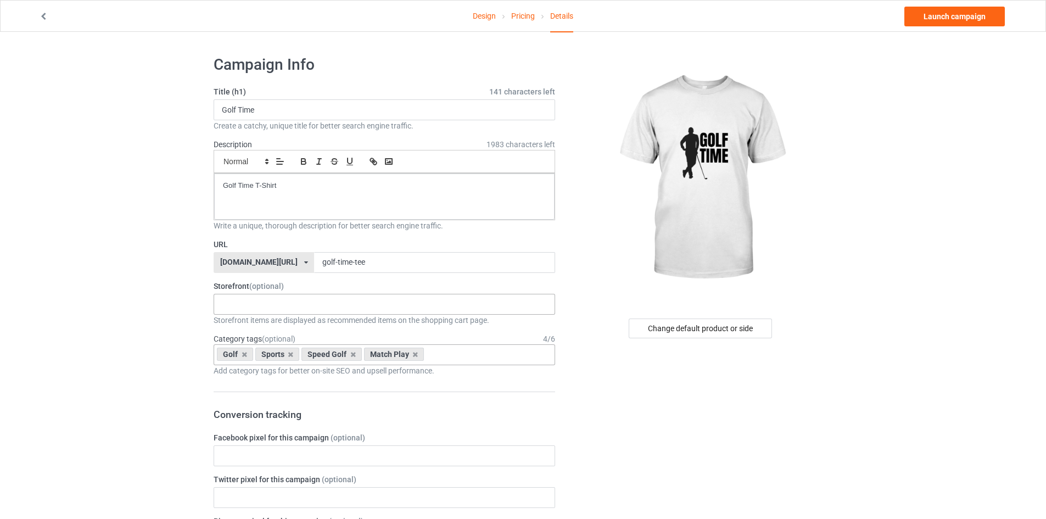
click at [252, 308] on div "No result found" at bounding box center [385, 304] width 342 height 21
click at [272, 299] on div "No result found" at bounding box center [385, 304] width 342 height 21
type input "G"
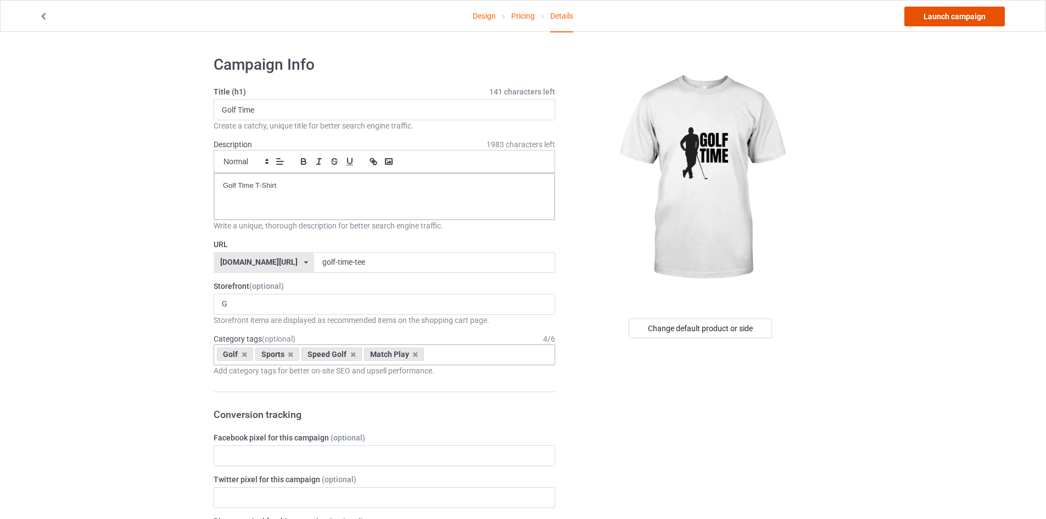
click at [958, 13] on link "Launch campaign" at bounding box center [955, 17] width 101 height 20
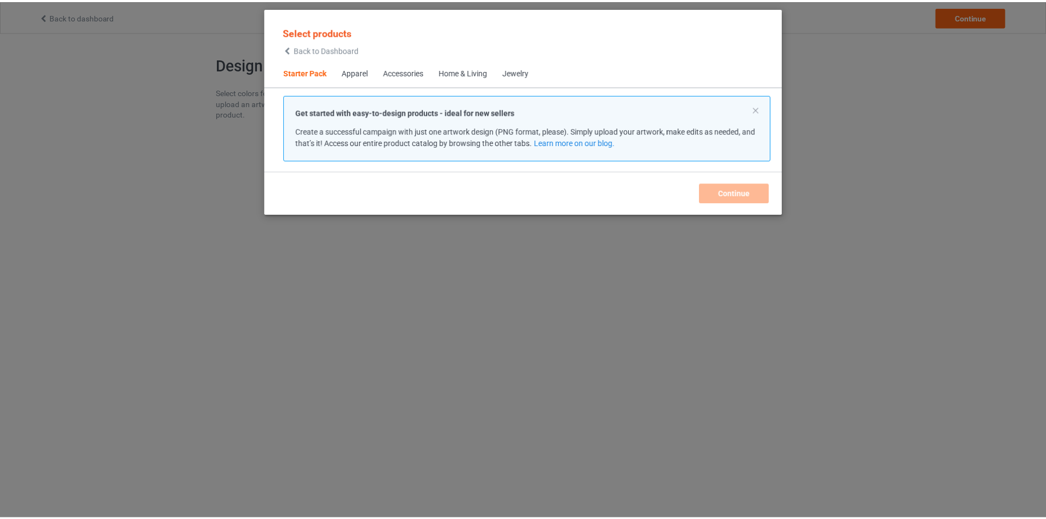
scroll to position [14, 0]
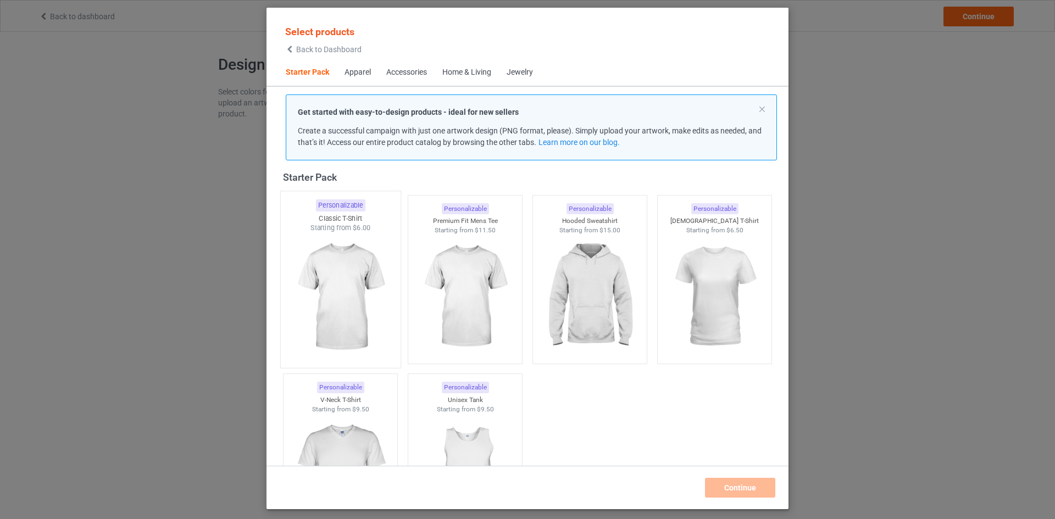
click at [343, 242] on img at bounding box center [339, 297] width 103 height 129
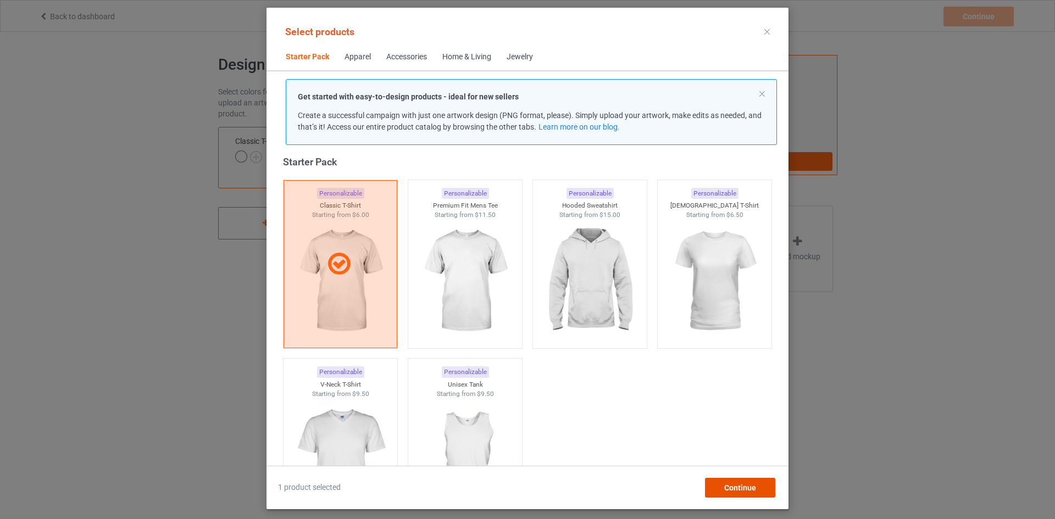
click at [729, 483] on span "Continue" at bounding box center [740, 487] width 32 height 9
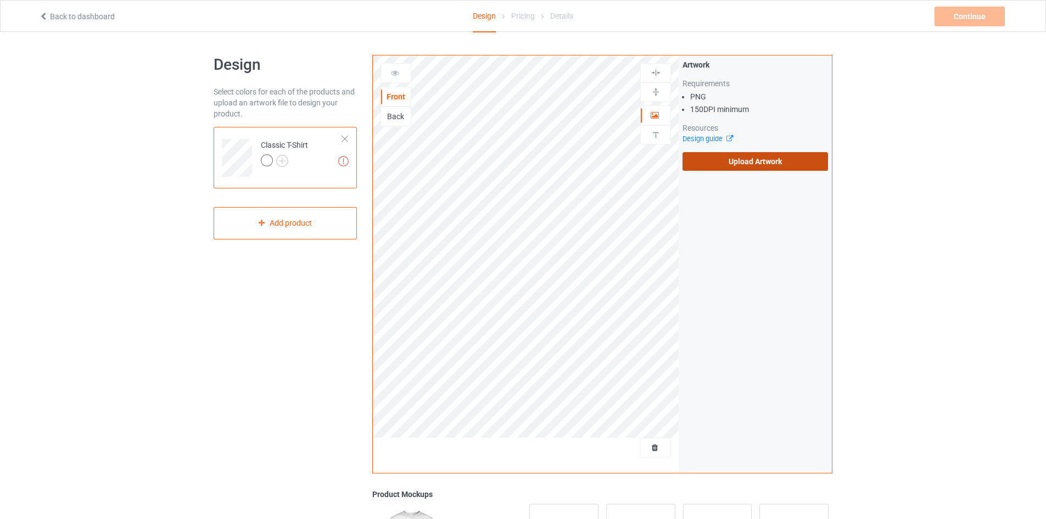
click at [752, 164] on label "Upload Artwork" at bounding box center [756, 161] width 146 height 19
click at [0, 0] on input "Upload Artwork" at bounding box center [0, 0] width 0 height 0
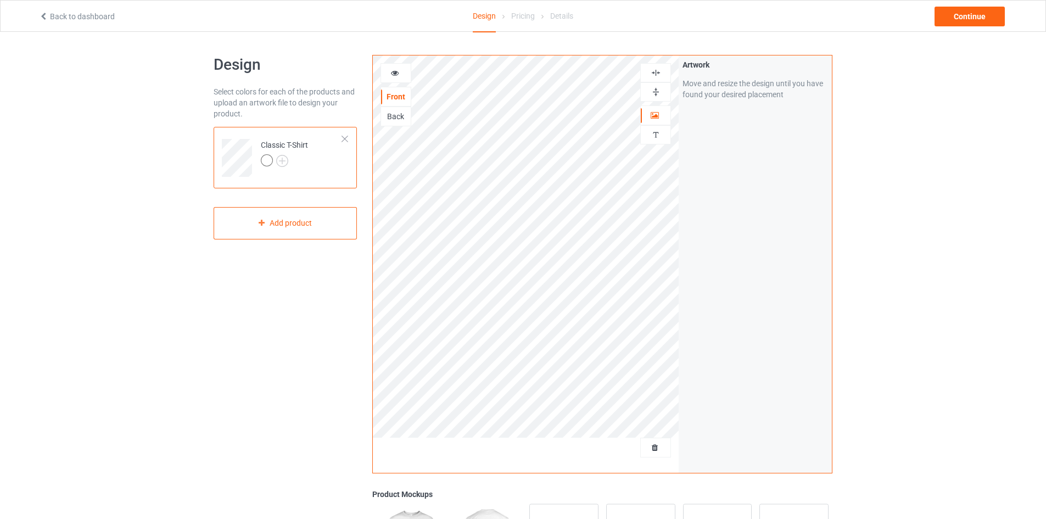
click at [660, 85] on div at bounding box center [655, 91] width 31 height 19
click at [662, 69] on div at bounding box center [656, 73] width 30 height 10
click at [654, 87] on img at bounding box center [656, 92] width 10 height 10
click at [654, 64] on div at bounding box center [655, 72] width 31 height 19
click at [689, 218] on div "Artwork Move and resize the design until you have found your desired placement" at bounding box center [755, 263] width 153 height 417
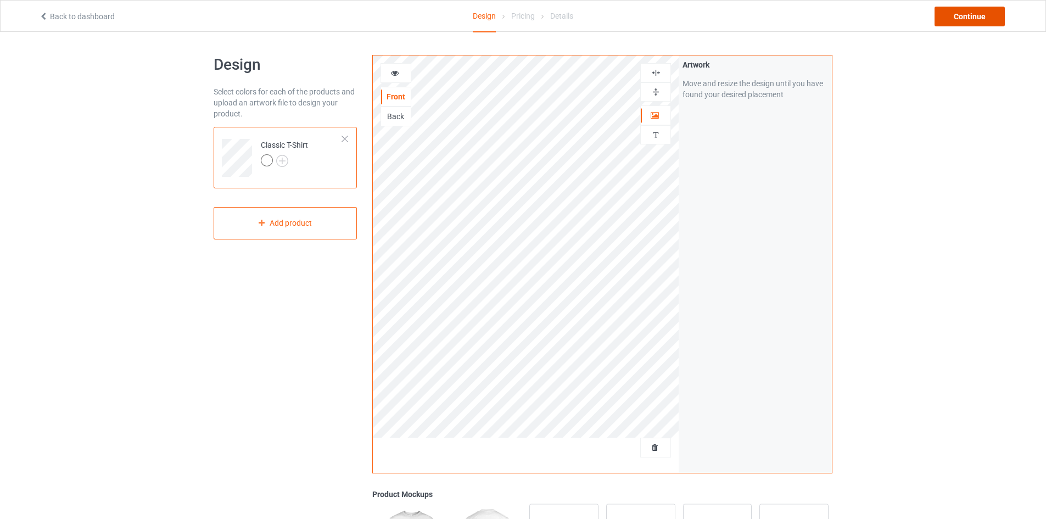
click at [1000, 18] on div "Continue" at bounding box center [970, 17] width 70 height 20
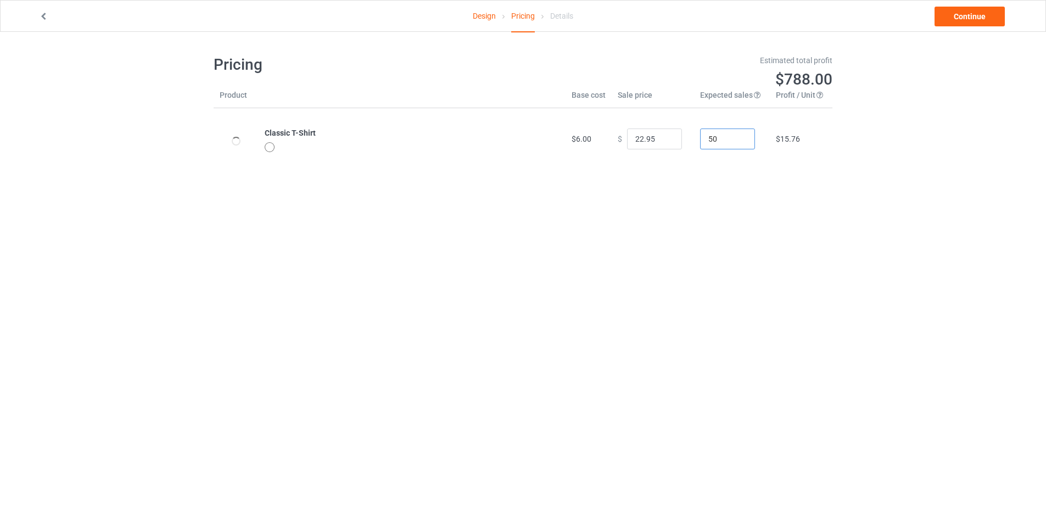
drag, startPoint x: 716, startPoint y: 137, endPoint x: 687, endPoint y: 133, distance: 29.4
click at [687, 133] on tr "Classic T-Shirt $6.00 $ 22.95 50 $15.76" at bounding box center [523, 139] width 619 height 62
type input "2"
type input "5"
type input "30"
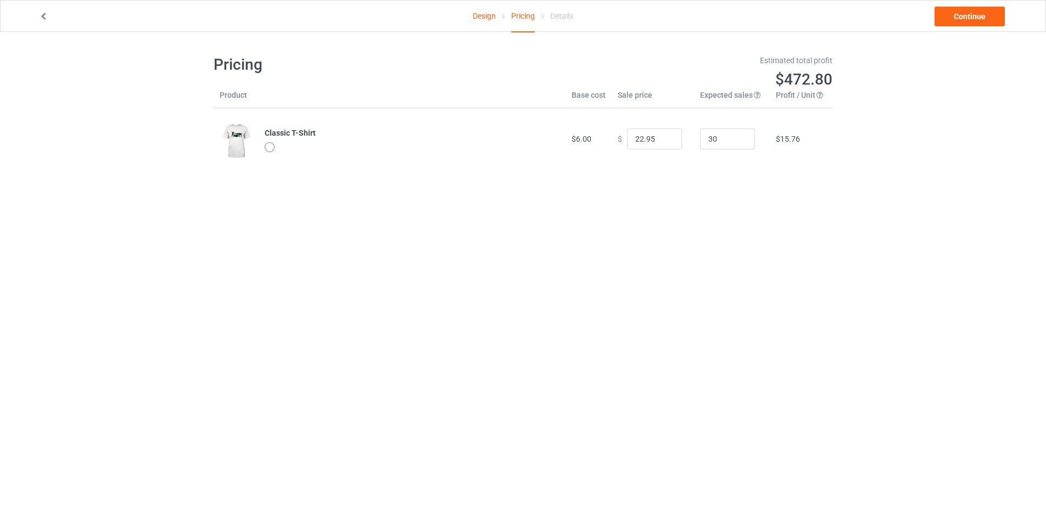
click at [270, 153] on div at bounding box center [271, 148] width 13 height 13
click at [966, 18] on link "Continue" at bounding box center [970, 17] width 70 height 20
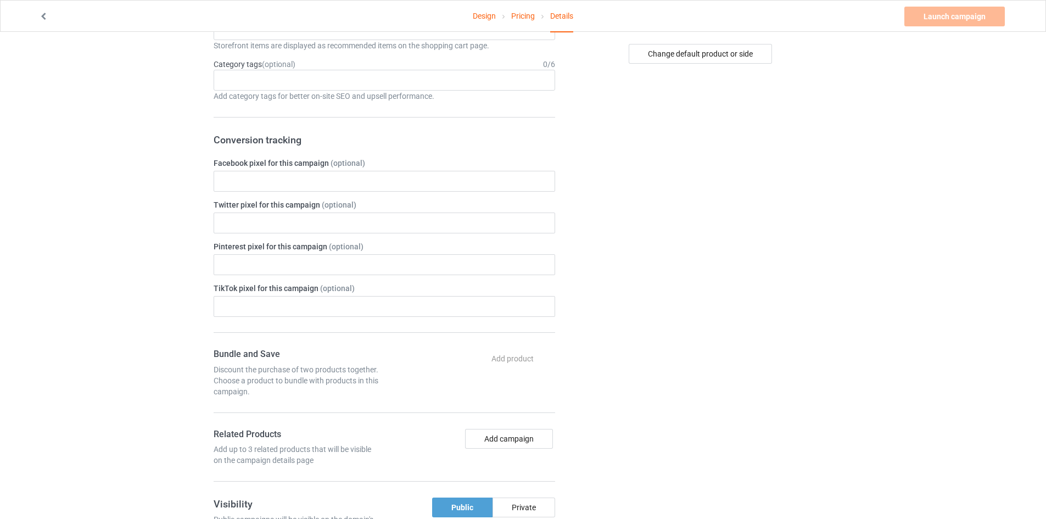
scroll to position [366, 0]
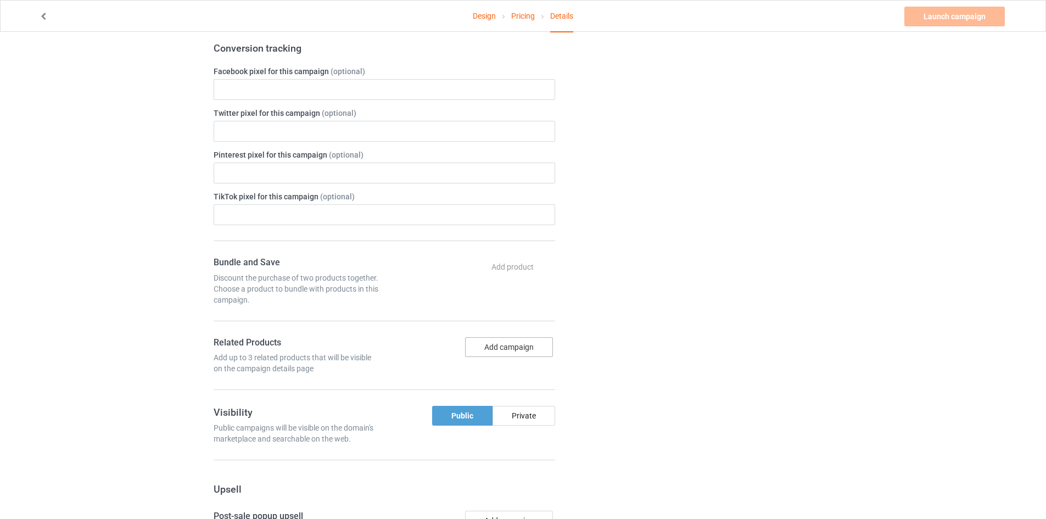
click at [512, 356] on button "Add campaign" at bounding box center [509, 347] width 88 height 20
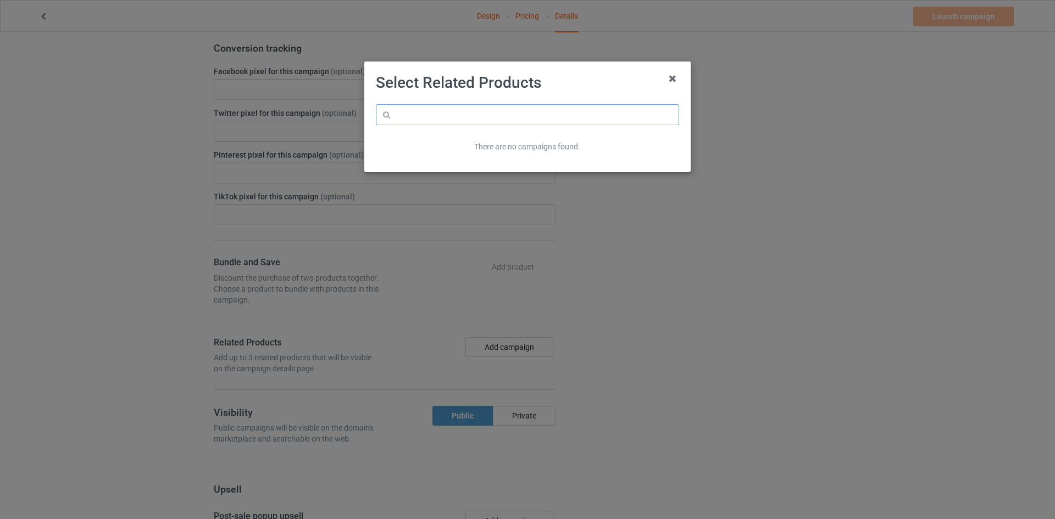
click at [504, 124] on input "text" at bounding box center [527, 114] width 303 height 21
click at [679, 77] on icon at bounding box center [672, 79] width 18 height 18
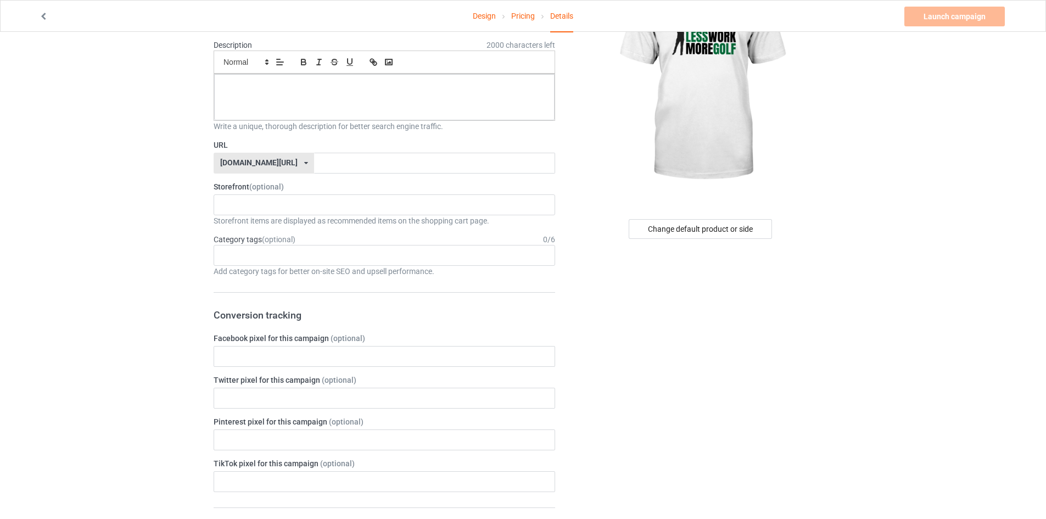
scroll to position [92, 0]
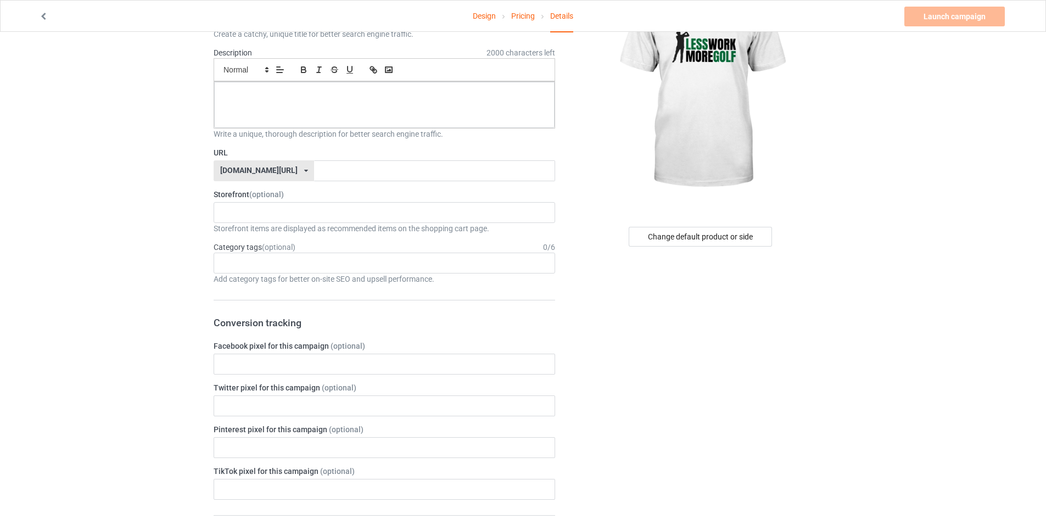
click at [263, 224] on div "Storefront items are displayed as recommended items on the shopping cart page." at bounding box center [385, 228] width 342 height 11
click at [321, 211] on div "Bakward 68d39e1140a4c500300679ea" at bounding box center [385, 212] width 342 height 21
click at [287, 235] on div "Bakward" at bounding box center [384, 232] width 341 height 20
drag, startPoint x: 731, startPoint y: 236, endPoint x: 722, endPoint y: 231, distance: 10.6
click at [722, 231] on div "Change default product or side" at bounding box center [700, 237] width 143 height 20
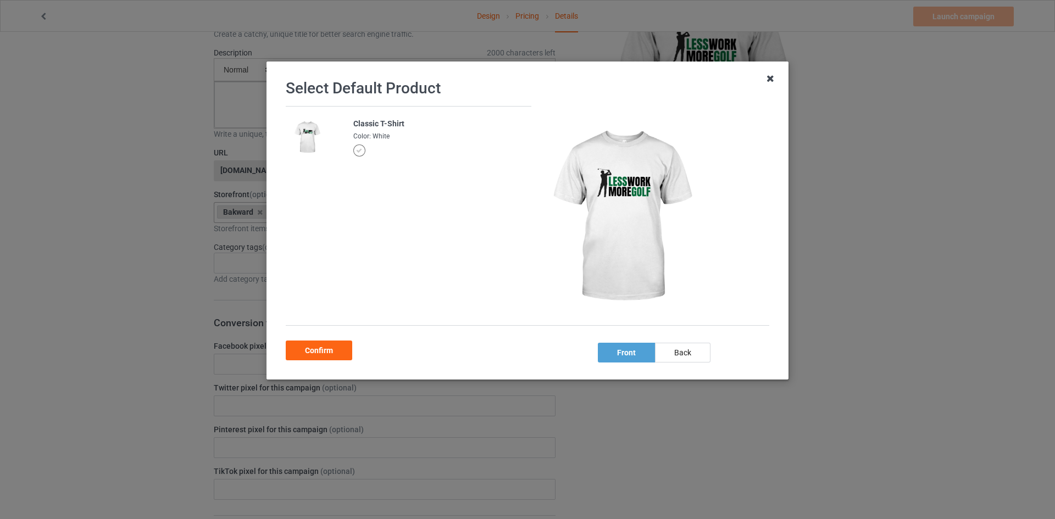
click at [773, 76] on icon at bounding box center [770, 79] width 18 height 18
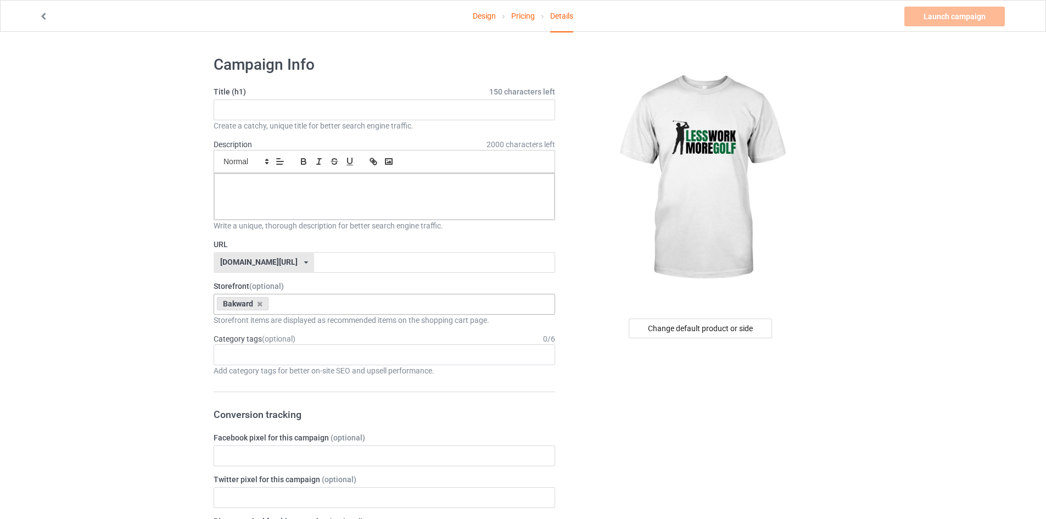
click at [248, 98] on div "Title (h1) 150 characters left Create a catchy, unique title for better search …" at bounding box center [385, 108] width 342 height 45
click at [249, 101] on input "text" at bounding box center [385, 109] width 342 height 21
type input "Less Work More Golf"
click at [295, 203] on div at bounding box center [384, 197] width 341 height 46
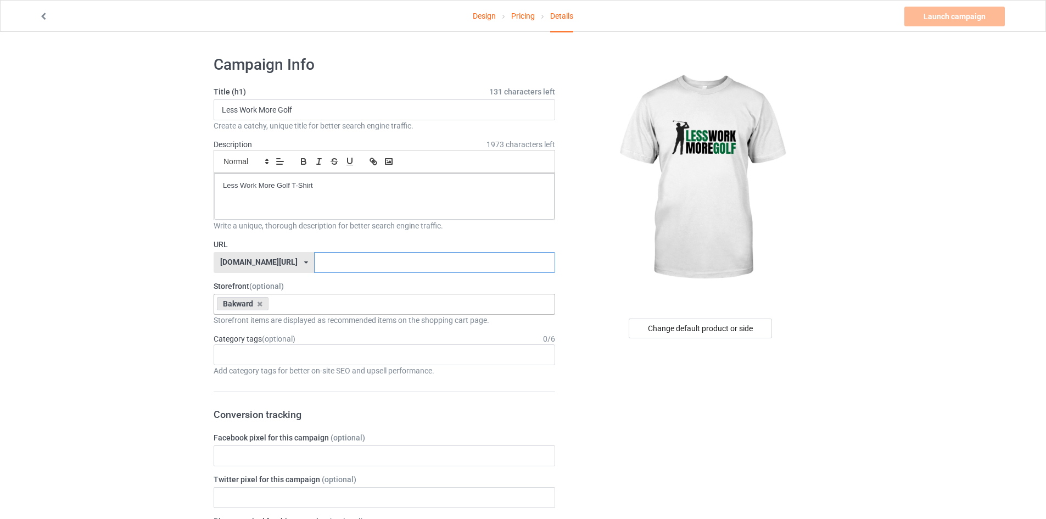
click at [335, 264] on input "text" at bounding box center [434, 262] width 241 height 21
paste input "Less Work More Golf"
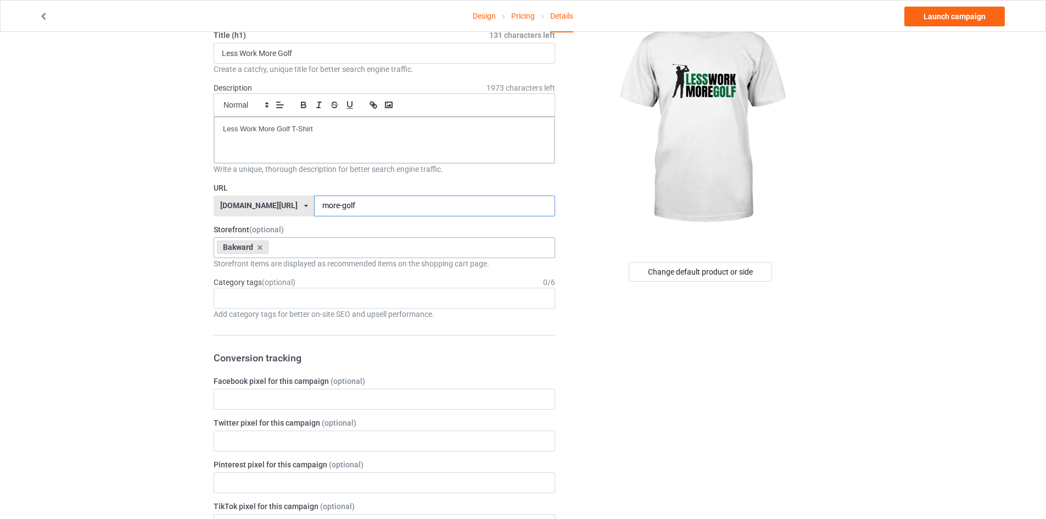
scroll to position [92, 0]
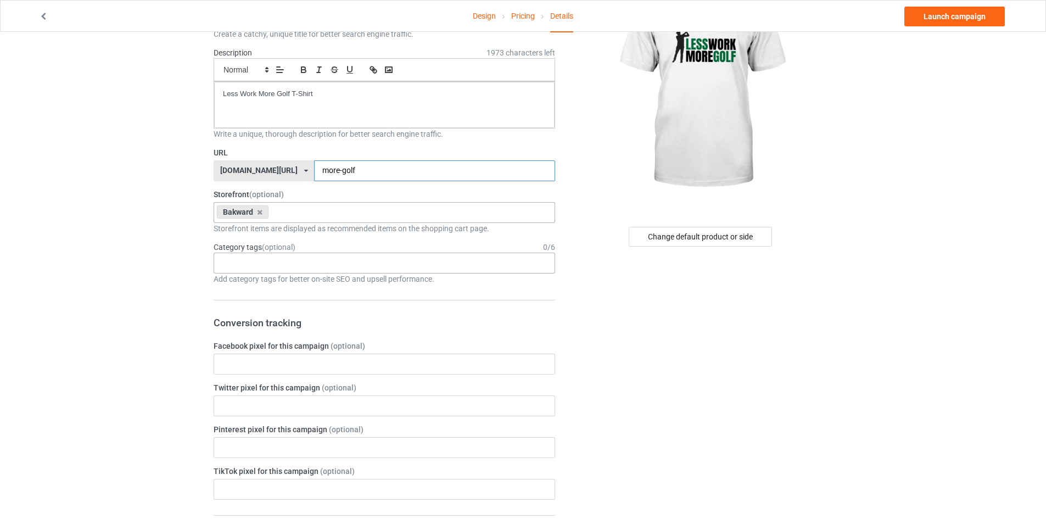
type input "more-golf"
click at [285, 254] on div "Age > [DEMOGRAPHIC_DATA] > 1 Age > [DEMOGRAPHIC_DATA] Months > 1 Month Age > [D…" at bounding box center [385, 263] width 342 height 21
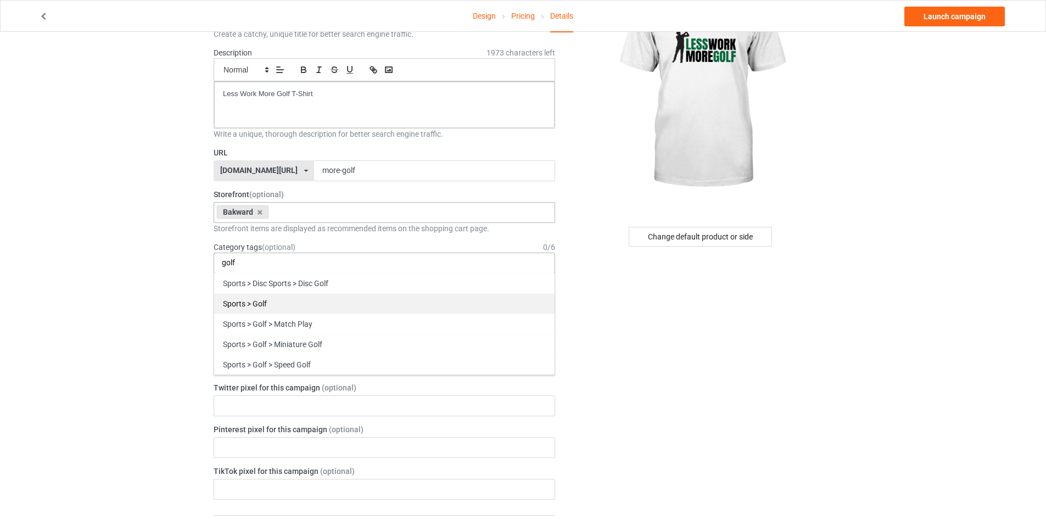
type input "golf"
click at [269, 310] on div "Sports > Golf" at bounding box center [384, 303] width 341 height 20
type input "golf"
drag, startPoint x: 290, startPoint y: 310, endPoint x: 300, endPoint y: 310, distance: 10.4
click at [300, 310] on div "Sports > Golf > Match Play" at bounding box center [384, 303] width 341 height 20
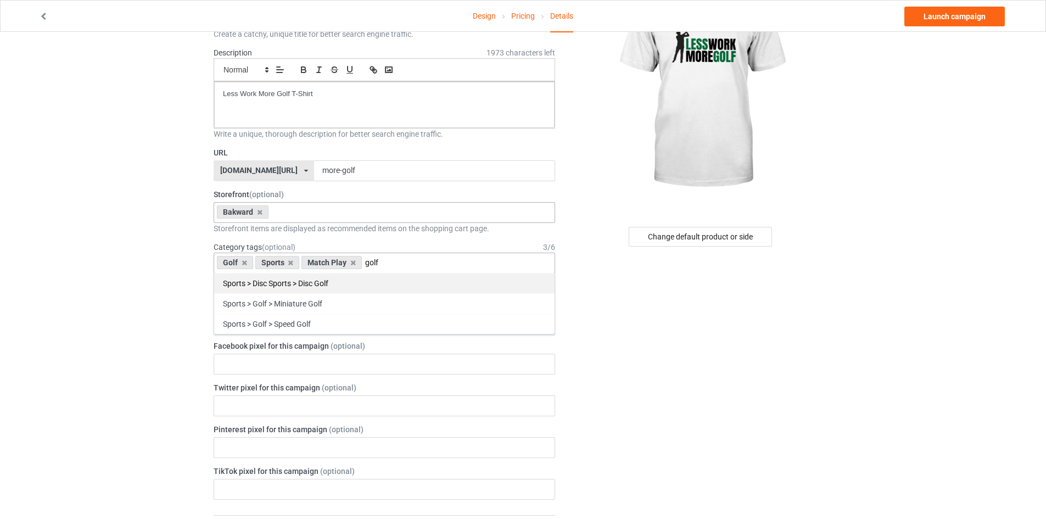
type input "golf"
click at [305, 287] on div "Sports > Disc Sports > Disc Golf" at bounding box center [384, 283] width 341 height 20
type input "golf"
click at [305, 277] on div "Sports > Golf > Miniature Golf" at bounding box center [384, 283] width 341 height 20
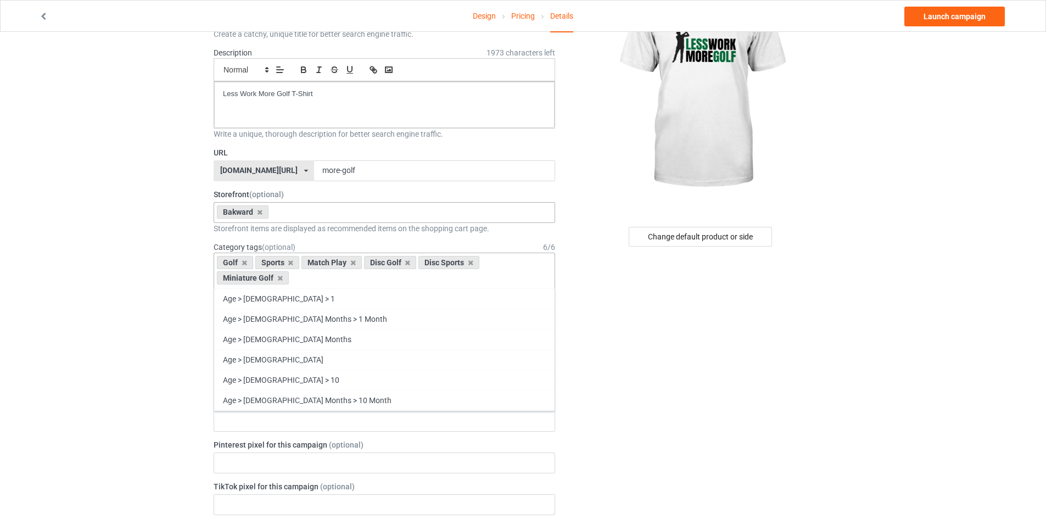
click at [673, 343] on div "Change default product or side" at bounding box center [701, 517] width 277 height 1123
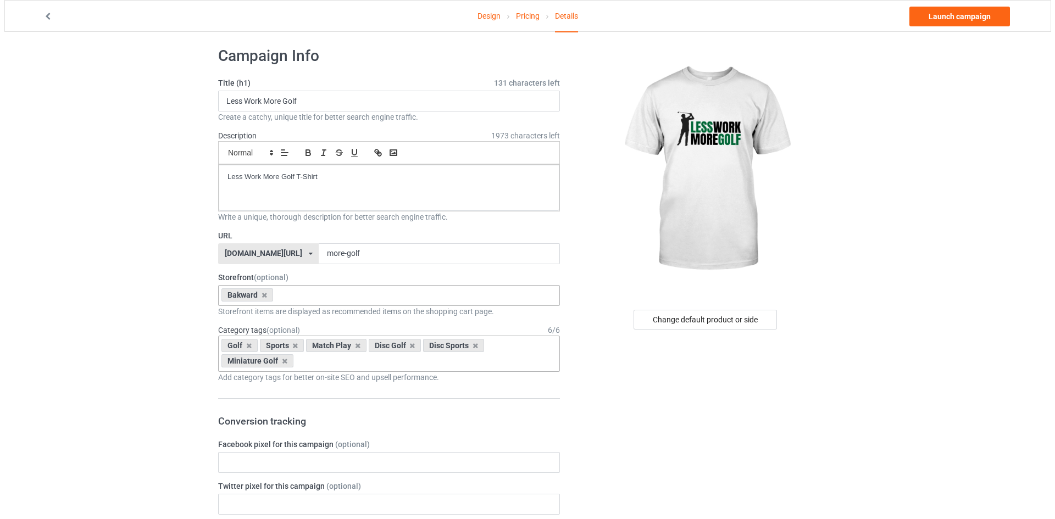
scroll to position [0, 0]
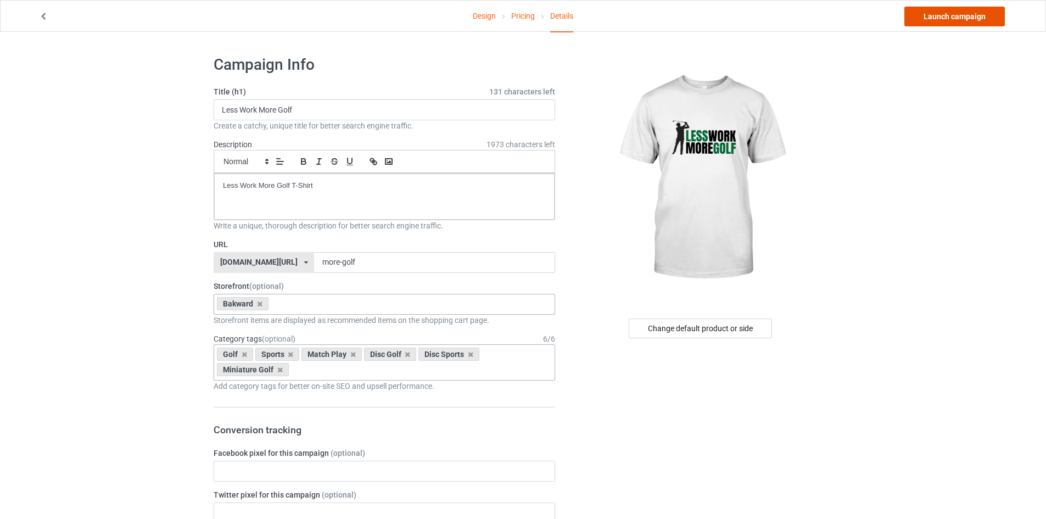
click at [937, 25] on link "Launch campaign" at bounding box center [955, 17] width 101 height 20
